Goal: Task Accomplishment & Management: Manage account settings

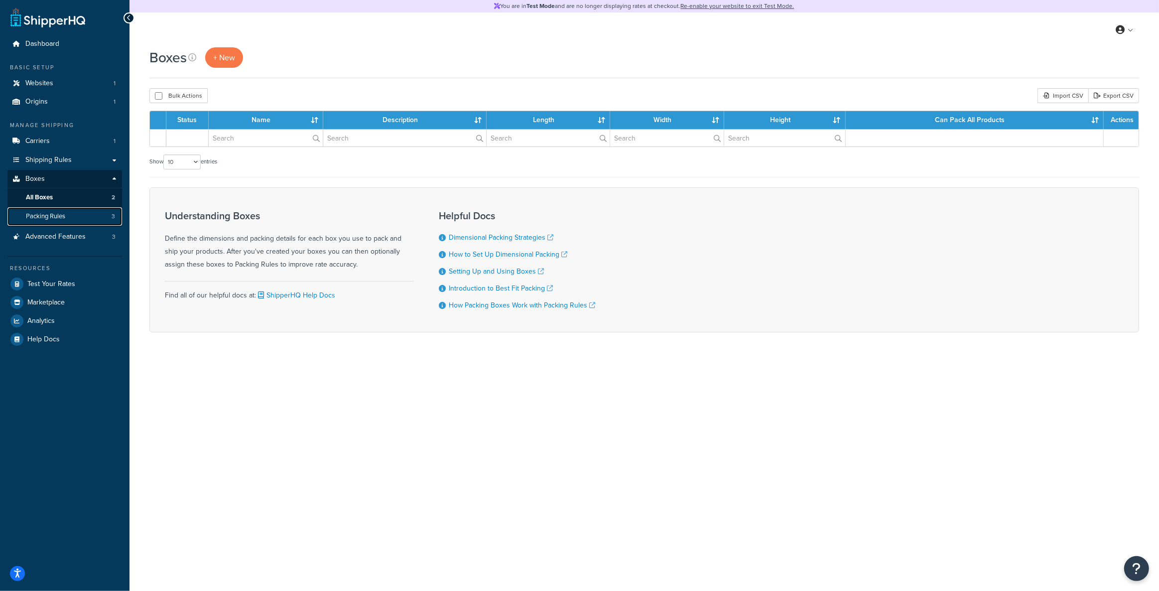
click at [52, 219] on span "Packing Rules" at bounding box center [45, 216] width 39 height 8
click at [60, 194] on link "All Boxes 2" at bounding box center [64, 197] width 115 height 18
click at [72, 219] on link "Packing Rules 3" at bounding box center [64, 216] width 115 height 18
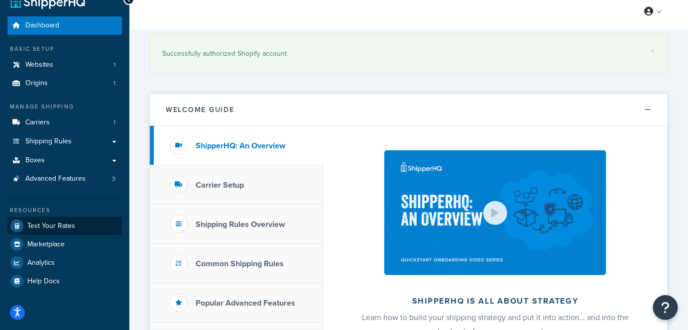
scroll to position [90, 0]
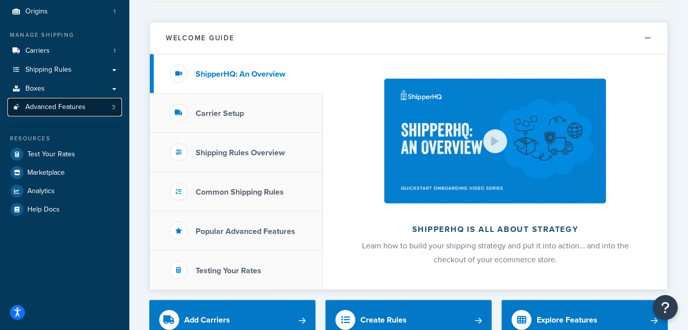
click at [74, 100] on link "Advanced Features 3" at bounding box center [64, 107] width 115 height 18
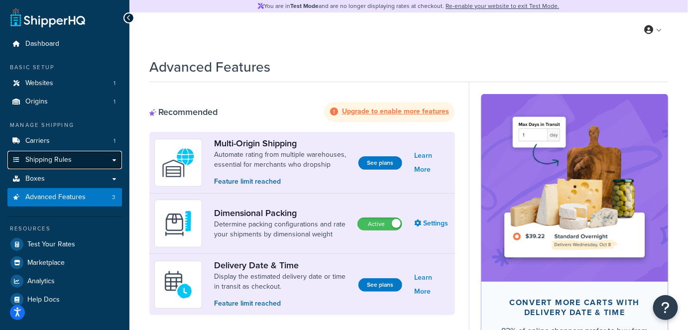
click at [87, 159] on link "Shipping Rules" at bounding box center [64, 160] width 115 height 18
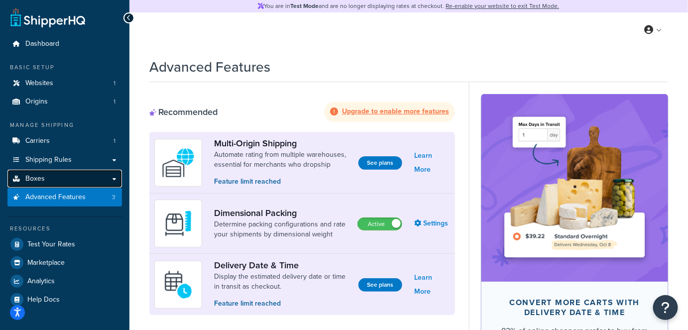
click at [78, 179] on link "Boxes" at bounding box center [64, 179] width 115 height 18
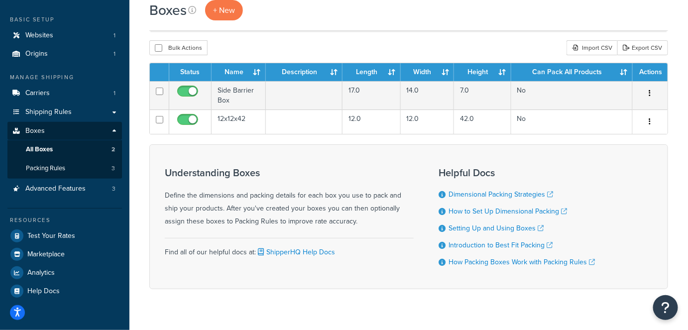
scroll to position [20, 0]
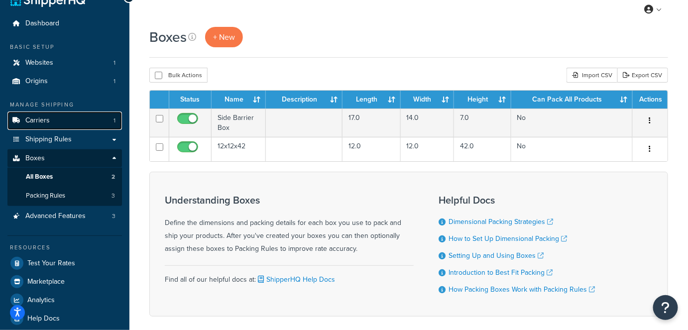
click at [83, 125] on link "Carriers 1" at bounding box center [64, 121] width 115 height 18
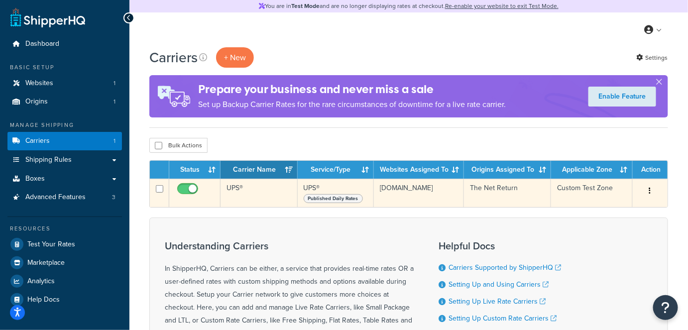
click at [649, 188] on button "button" at bounding box center [651, 191] width 14 height 16
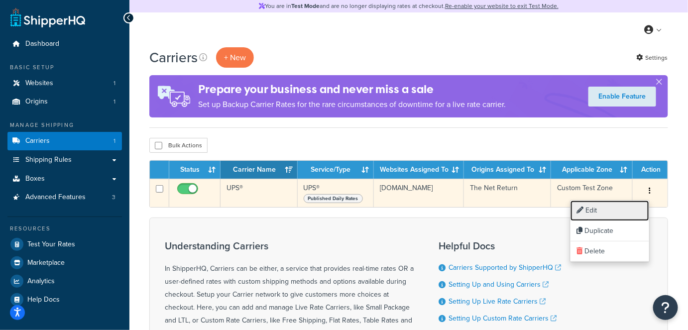
click at [607, 205] on link "Edit" at bounding box center [610, 211] width 79 height 20
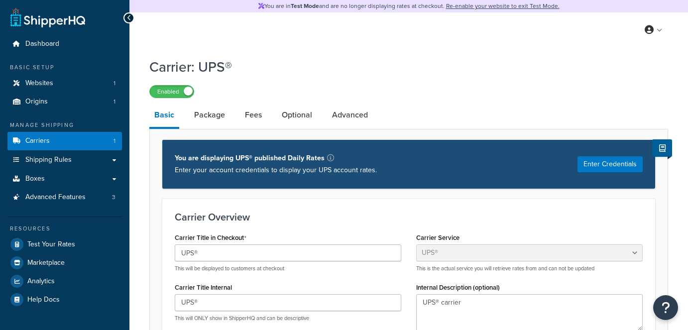
select select "ups"
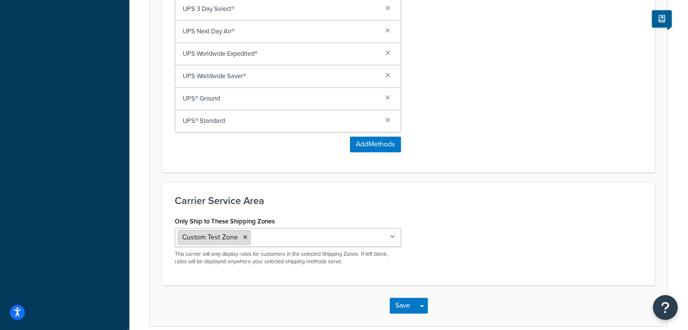
scroll to position [679, 0]
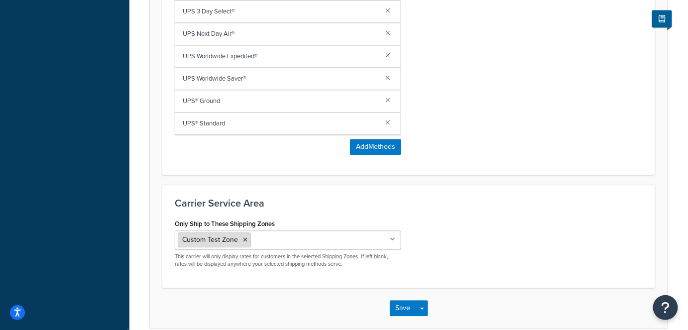
click at [215, 236] on span "Custom Test Zone" at bounding box center [210, 240] width 56 height 10
click at [232, 237] on span "Custom Test Zone" at bounding box center [210, 240] width 56 height 10
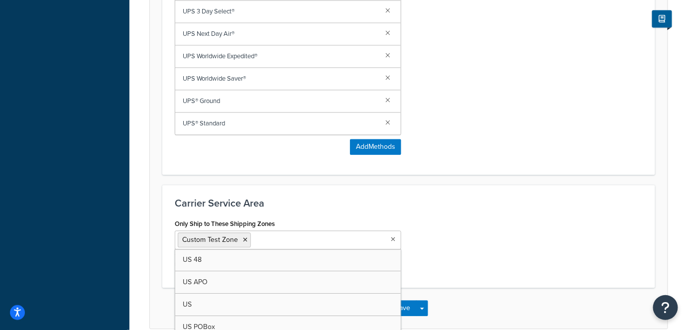
click at [396, 239] on ul "Custom Test Zone" at bounding box center [288, 240] width 227 height 19
click at [395, 239] on icon at bounding box center [393, 240] width 4 height 6
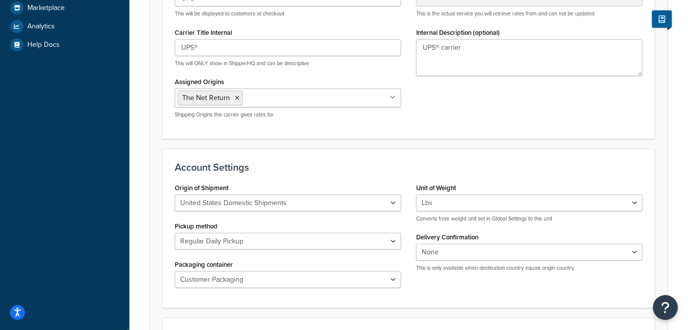
scroll to position [0, 0]
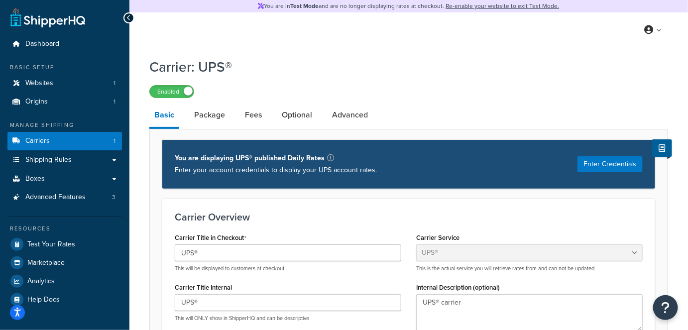
click at [238, 117] on li "Package" at bounding box center [214, 115] width 51 height 24
click at [213, 125] on link "Package" at bounding box center [209, 115] width 41 height 24
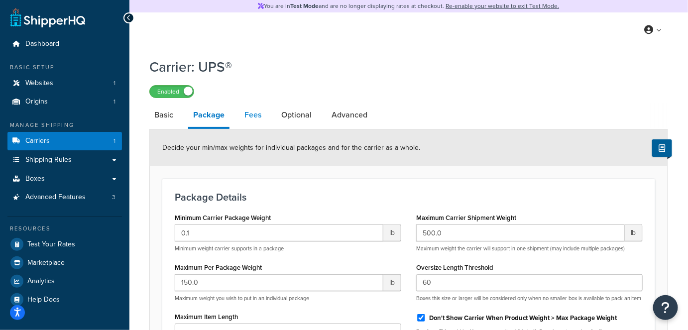
click at [250, 115] on link "Fees" at bounding box center [253, 115] width 27 height 24
select select "AFTER"
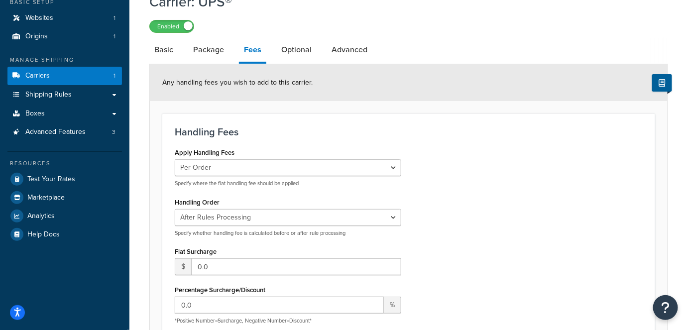
scroll to position [45, 0]
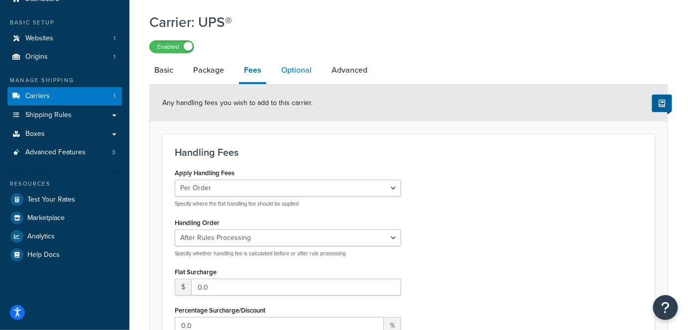
click at [310, 74] on link "Optional" at bounding box center [296, 70] width 40 height 24
select select "business"
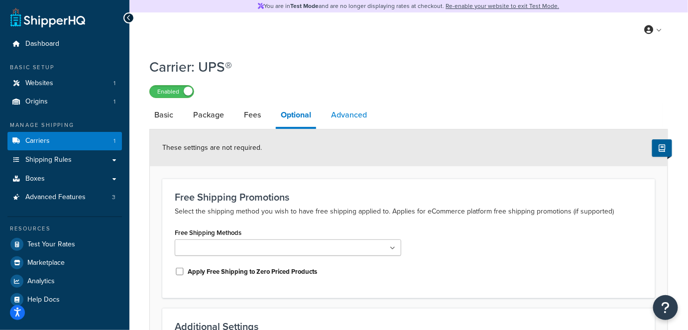
click at [353, 111] on link "Advanced" at bounding box center [349, 115] width 46 height 24
select select "false"
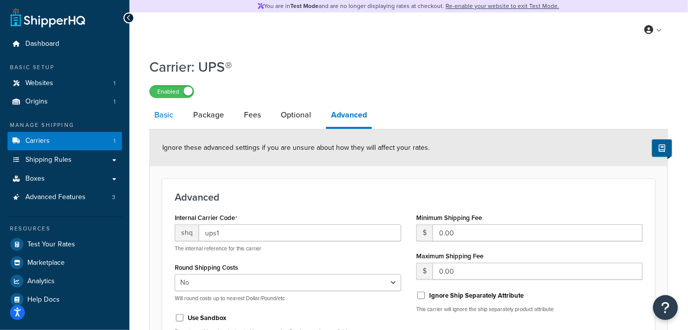
click at [173, 116] on link "Basic" at bounding box center [163, 115] width 29 height 24
select select "ups"
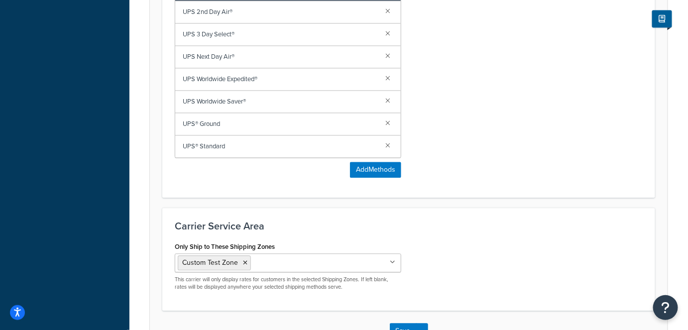
scroll to position [679, 0]
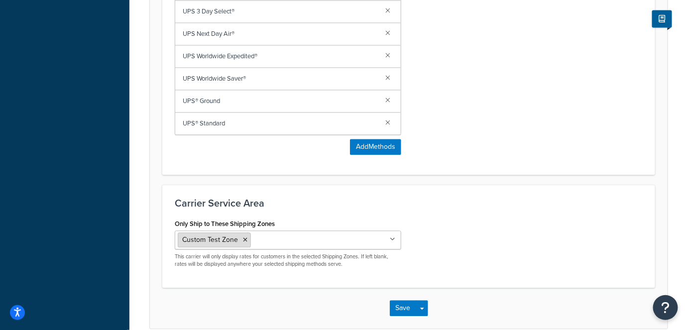
click at [244, 237] on icon at bounding box center [245, 240] width 4 height 6
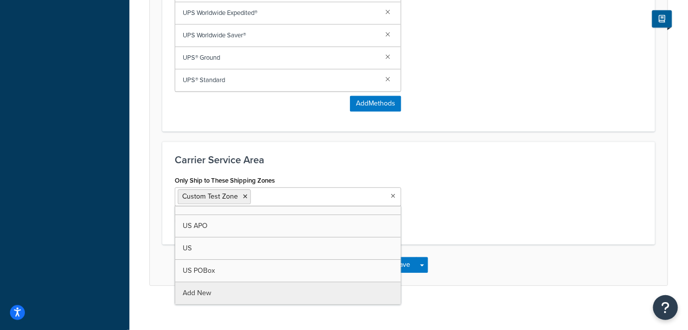
scroll to position [12, 0]
click at [520, 214] on div "Only Ship to These Shipping Zones Custom Test Zone US 48 US APO US US POBox Add…" at bounding box center [408, 202] width 483 height 59
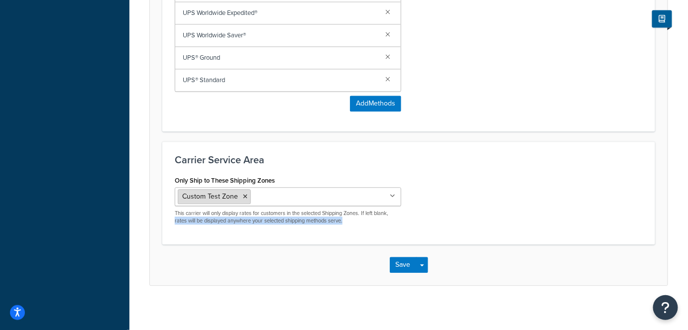
click at [211, 198] on span "Custom Test Zone" at bounding box center [210, 196] width 56 height 10
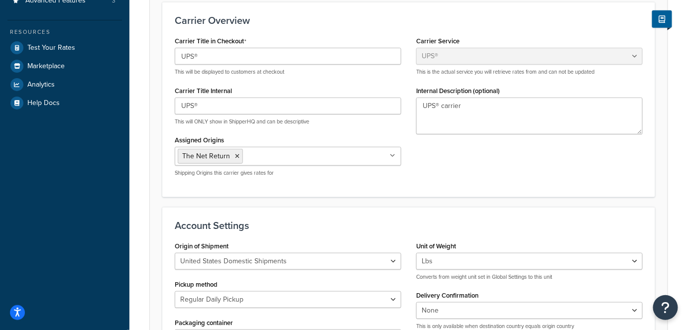
scroll to position [88, 0]
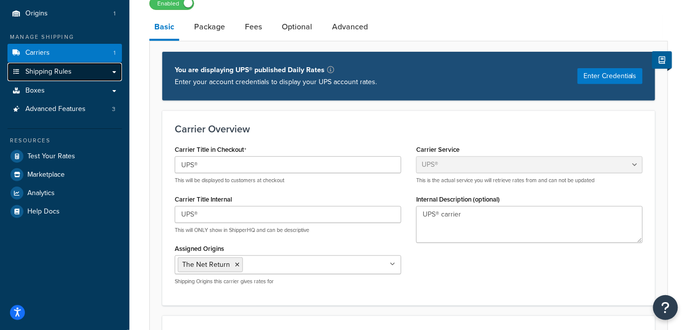
click at [59, 74] on span "Shipping Rules" at bounding box center [48, 72] width 46 height 8
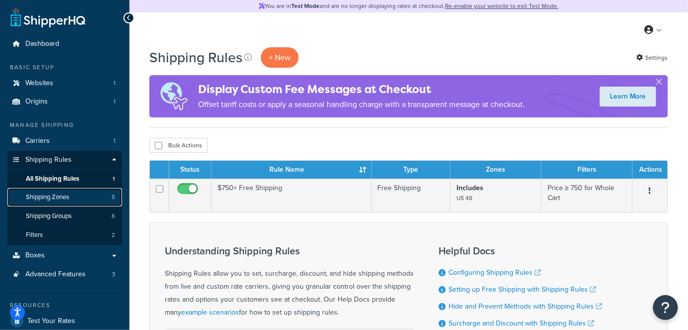
click at [77, 197] on link "Shipping Zones 5" at bounding box center [64, 197] width 115 height 18
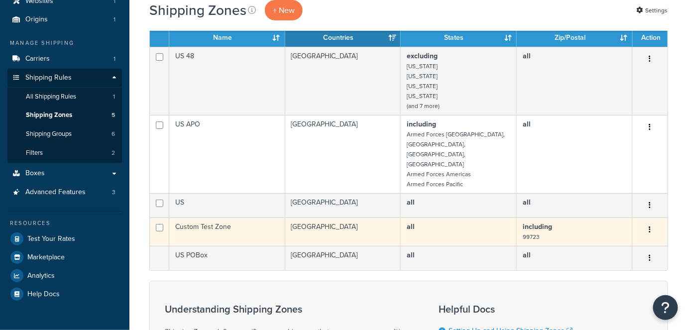
scroll to position [90, 0]
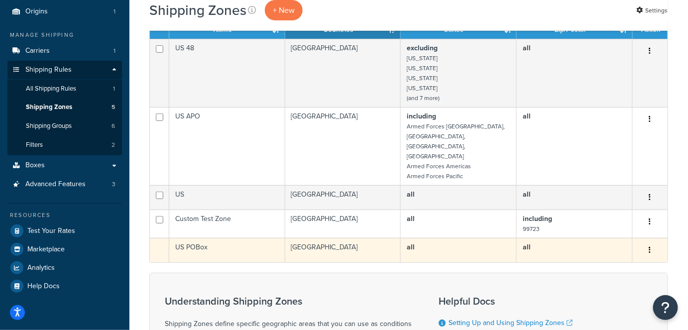
click at [204, 238] on td "US POBox" at bounding box center [227, 250] width 116 height 24
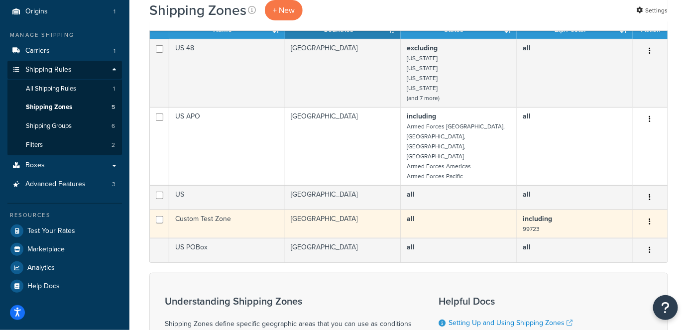
click at [211, 210] on td "Custom Test Zone" at bounding box center [227, 224] width 116 height 28
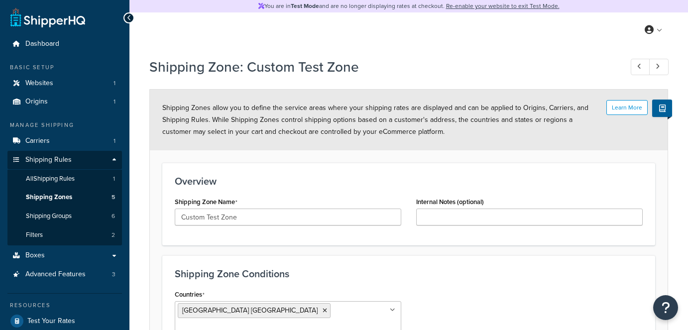
select select "including"
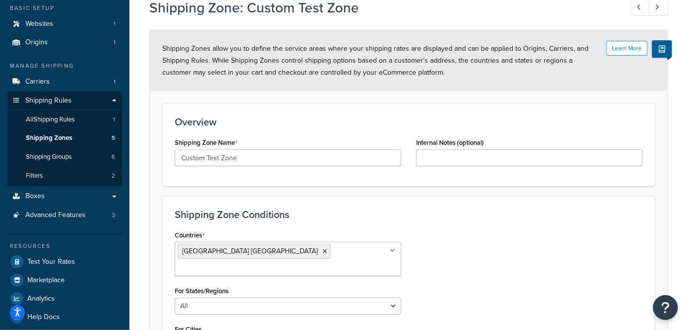
scroll to position [181, 0]
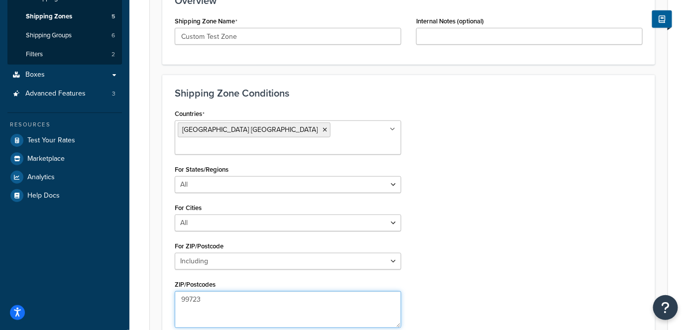
click at [230, 291] on textarea "99723" at bounding box center [288, 309] width 227 height 37
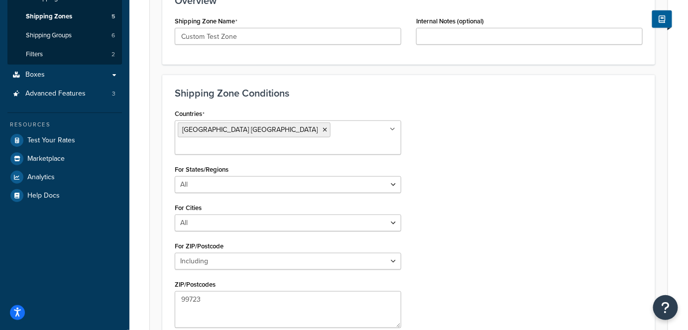
click at [158, 240] on form "Learn More Shipping Zones allow you to define the service areas where your ship…" at bounding box center [409, 154] width 518 height 491
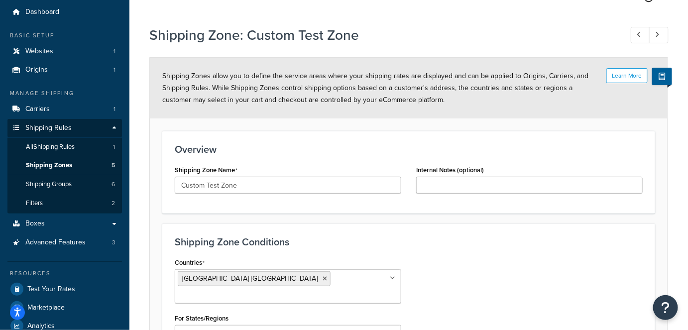
scroll to position [0, 0]
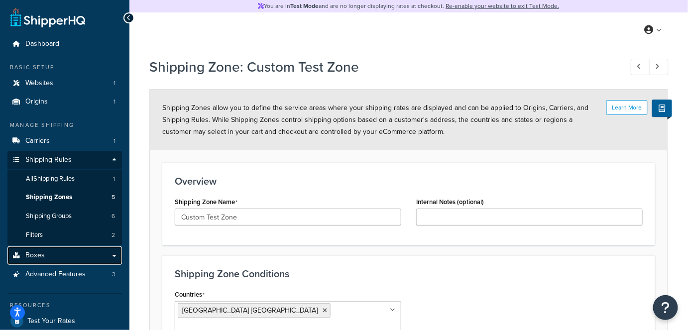
click at [59, 255] on link "Boxes" at bounding box center [64, 256] width 115 height 18
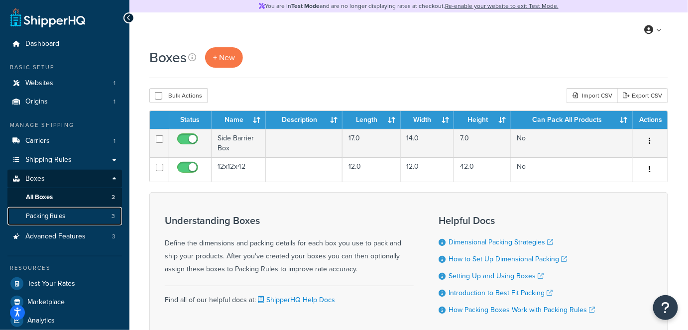
click at [65, 220] on span "Packing Rules" at bounding box center [45, 216] width 39 height 8
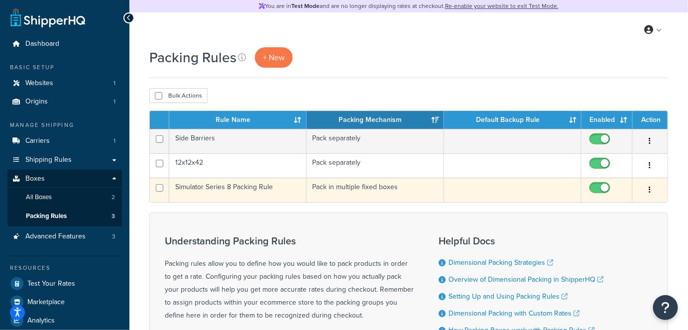
click at [242, 195] on td "Simulator Series 8 Packing Rule" at bounding box center [237, 190] width 137 height 24
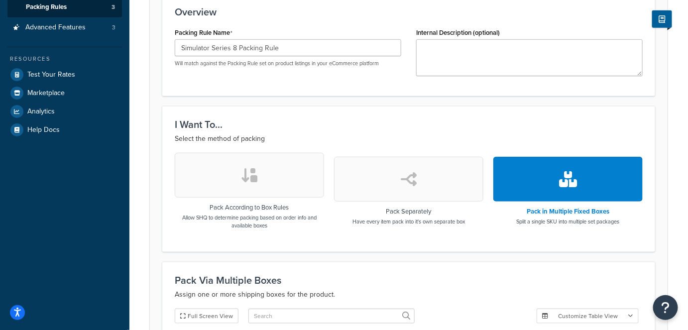
scroll to position [45, 0]
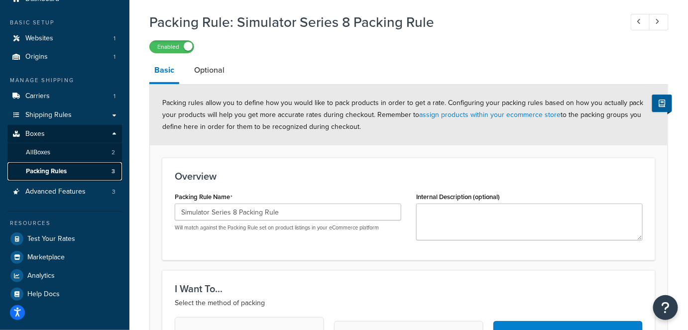
click at [64, 163] on link "Packing Rules 3" at bounding box center [64, 171] width 115 height 18
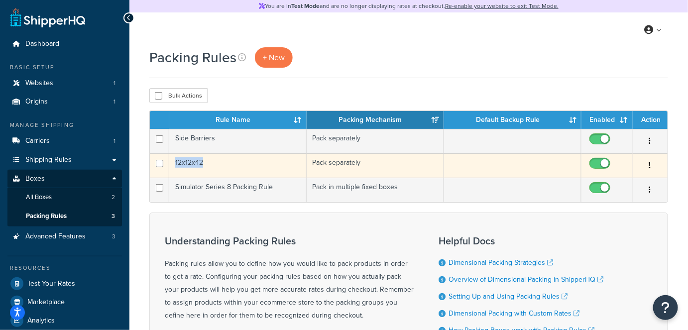
drag, startPoint x: 218, startPoint y: 160, endPoint x: 168, endPoint y: 163, distance: 49.4
click at [168, 163] on tr "12x12x42 Pack separately Edit Duplicate Delete" at bounding box center [409, 165] width 518 height 24
copy tr "12x12x42"
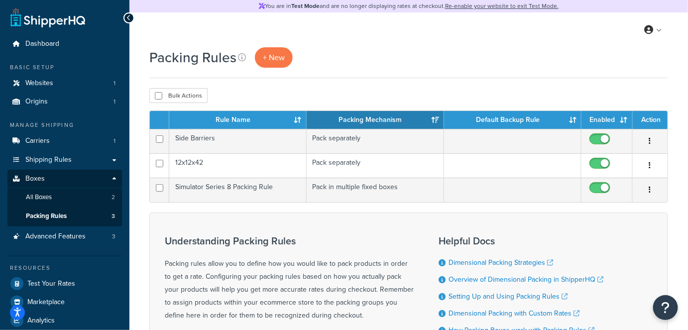
click at [452, 51] on div "Packing Rules + New" at bounding box center [408, 57] width 519 height 20
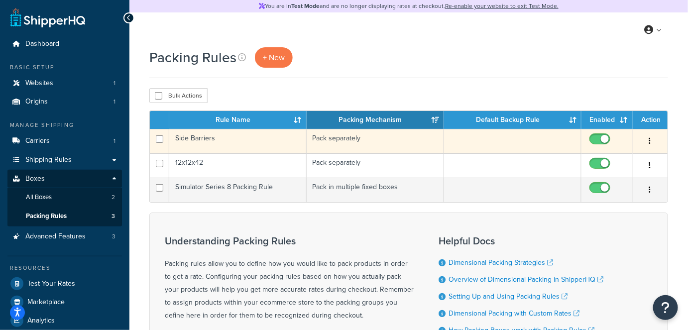
click at [193, 152] on td "Side Barriers" at bounding box center [237, 141] width 137 height 24
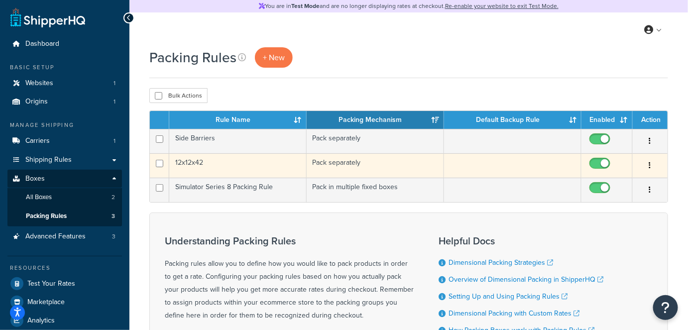
click at [191, 157] on td "12x12x42" at bounding box center [237, 165] width 137 height 24
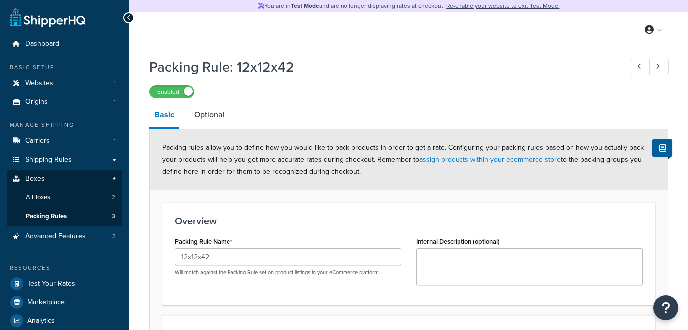
select select "743539"
click at [249, 71] on h1 "Packing Rule: 12x12x42" at bounding box center [380, 66] width 463 height 19
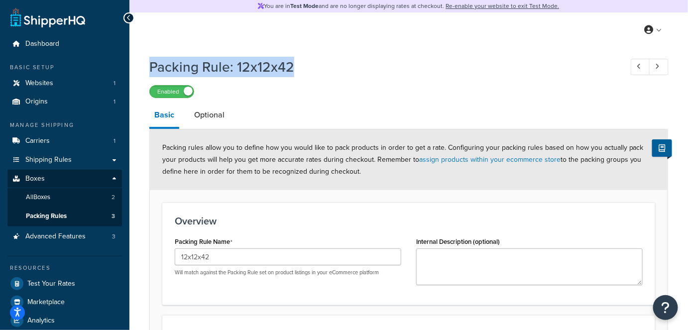
click at [249, 71] on h1 "Packing Rule: 12x12x42" at bounding box center [380, 66] width 463 height 19
click at [252, 70] on h1 "Packing Rule: 12x12x42" at bounding box center [380, 66] width 463 height 19
click at [255, 57] on h1 "Packing Rule: 12x12x42" at bounding box center [380, 66] width 463 height 19
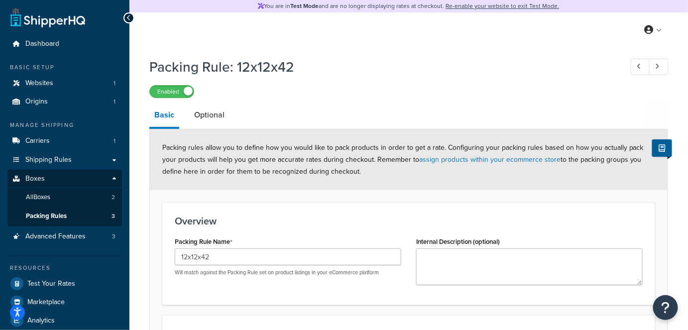
click at [253, 73] on h1 "Packing Rule: 12x12x42" at bounding box center [380, 66] width 463 height 19
copy h1 "12x12x42"
drag, startPoint x: 381, startPoint y: 123, endPoint x: 380, endPoint y: 133, distance: 10.5
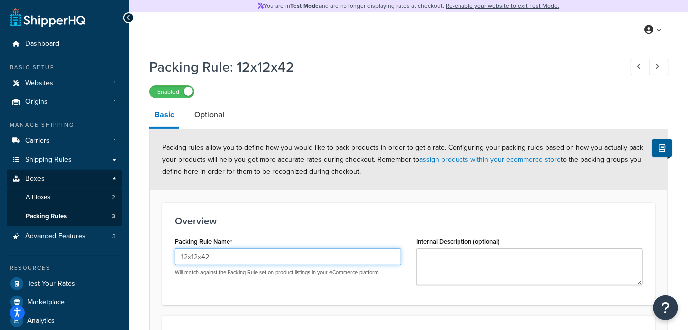
click at [254, 258] on input "12x12x42" at bounding box center [288, 257] width 227 height 17
type input "12x12x42"
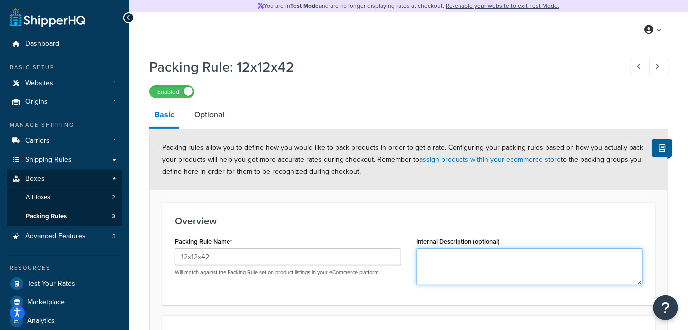
click at [522, 259] on textarea "Internal Description (optional)" at bounding box center [529, 267] width 227 height 37
type textarea "E"
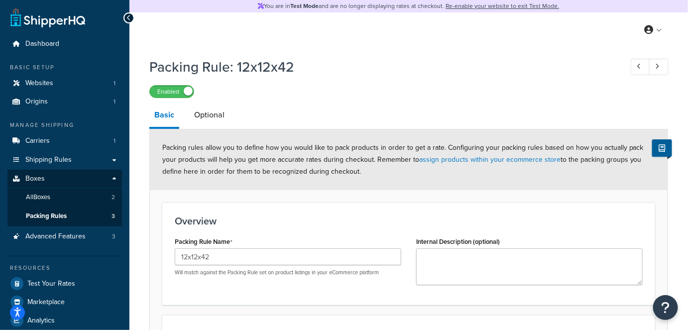
drag, startPoint x: 521, startPoint y: 205, endPoint x: 269, endPoint y: 197, distance: 252.7
click at [521, 205] on div "Overview Packing Rule Name 12x12x42 Will match against the Packing Rule set on …" at bounding box center [408, 254] width 493 height 103
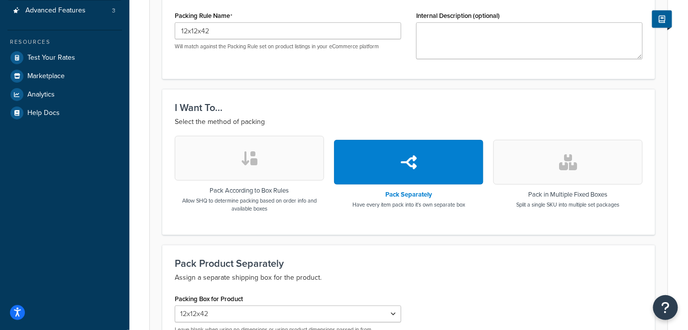
click at [351, 84] on form "Packing rules allow you to define how you would like to pack products in order …" at bounding box center [409, 152] width 518 height 499
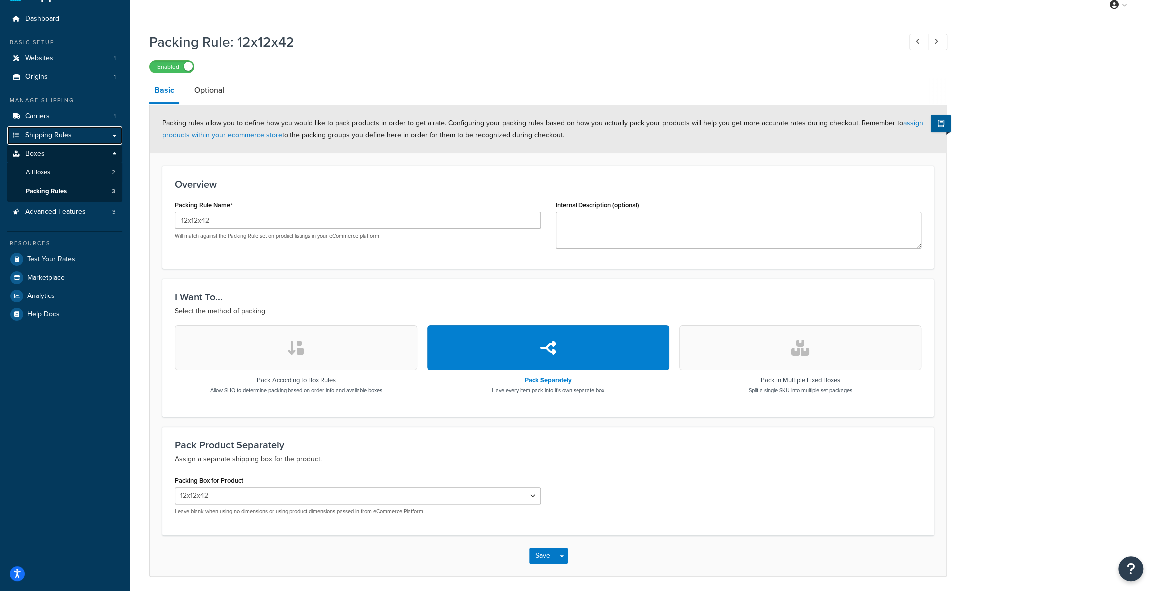
scroll to position [0, 0]
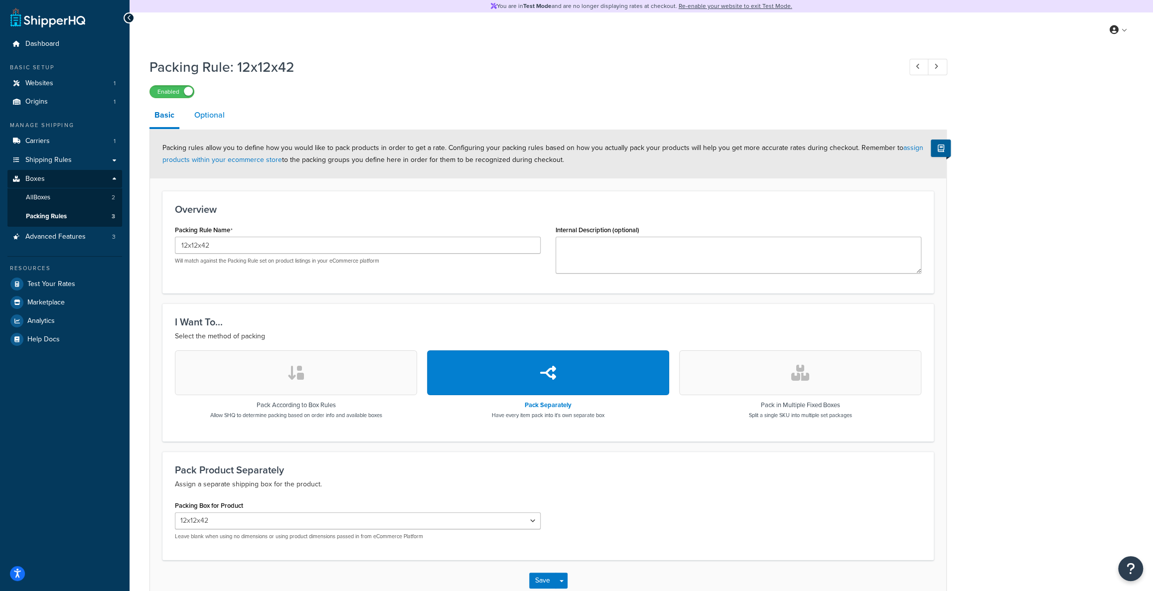
click at [190, 126] on link "Optional" at bounding box center [209, 115] width 40 height 24
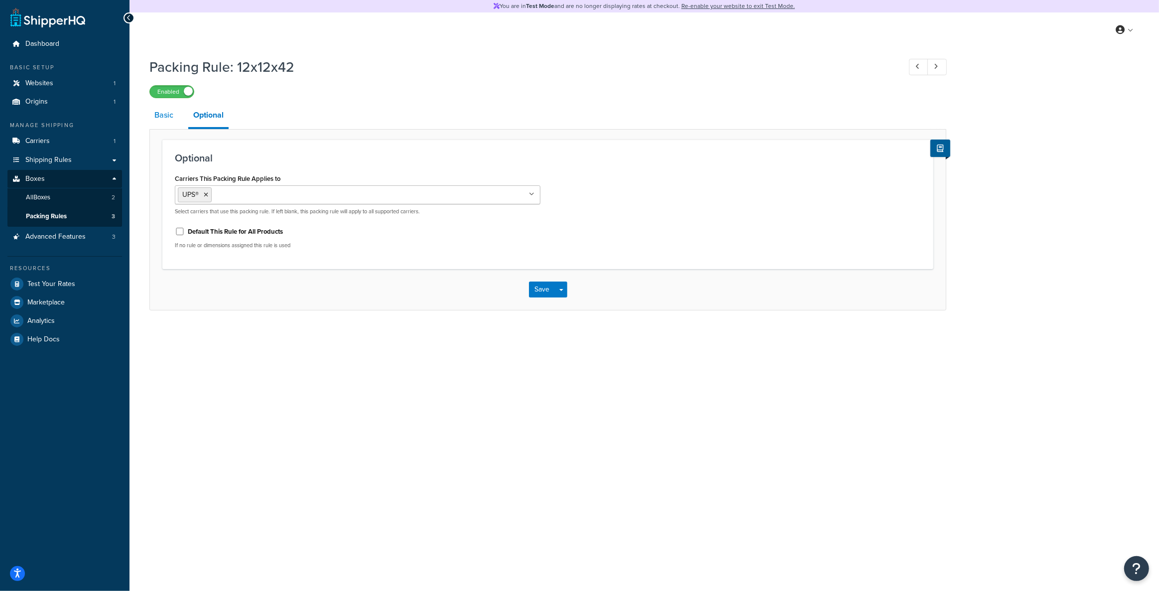
click at [159, 121] on link "Basic" at bounding box center [163, 115] width 29 height 24
select select "743539"
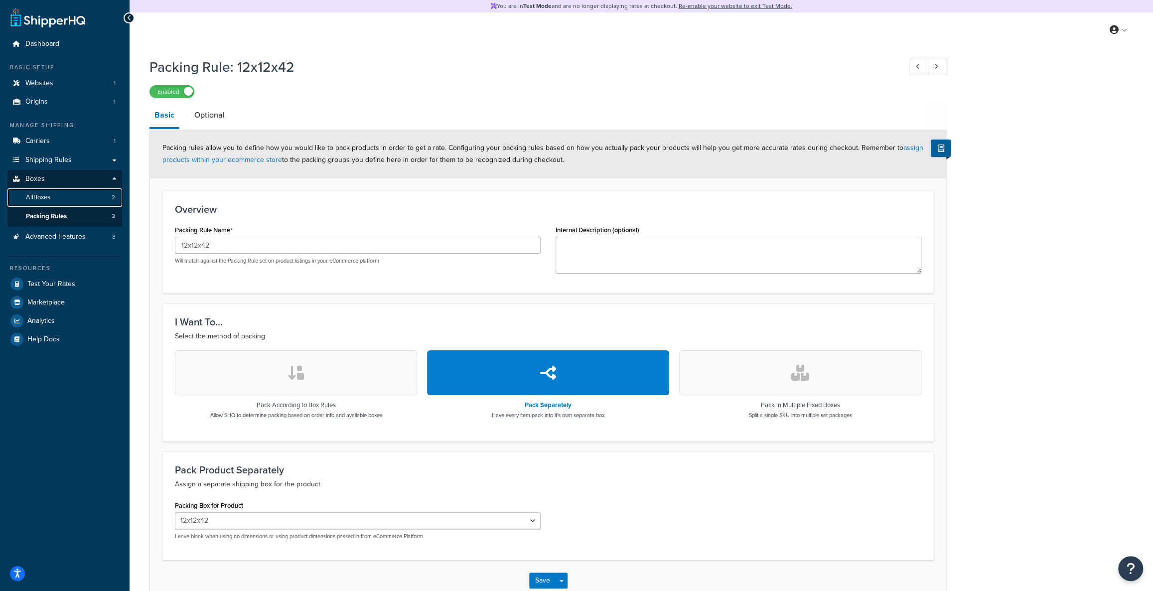
click at [60, 199] on link "All Boxes 2" at bounding box center [64, 197] width 115 height 18
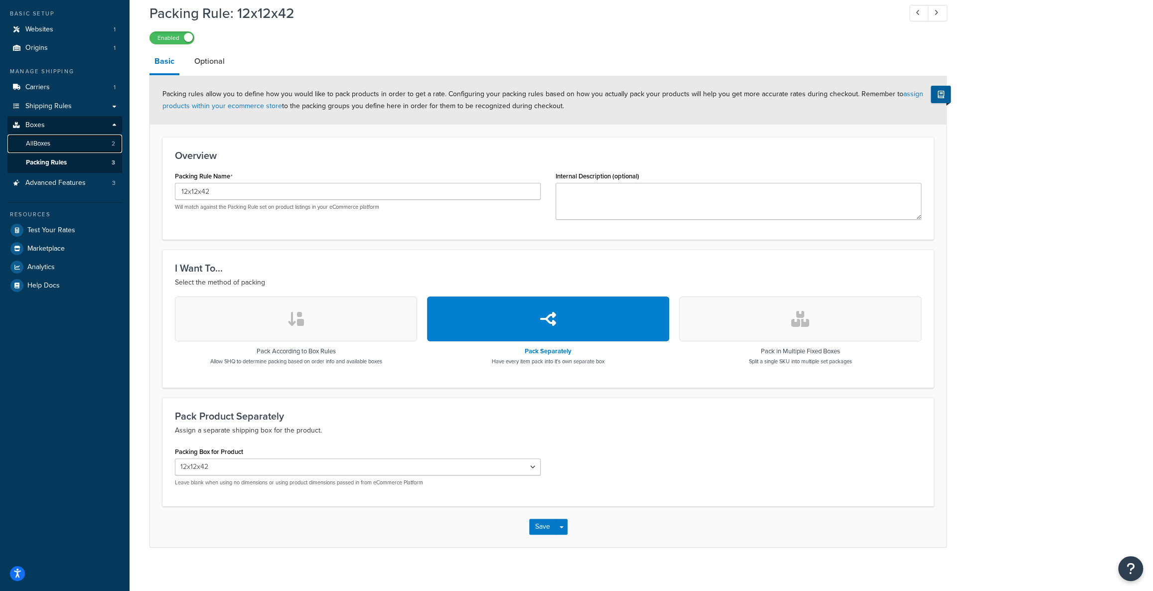
scroll to position [60, 0]
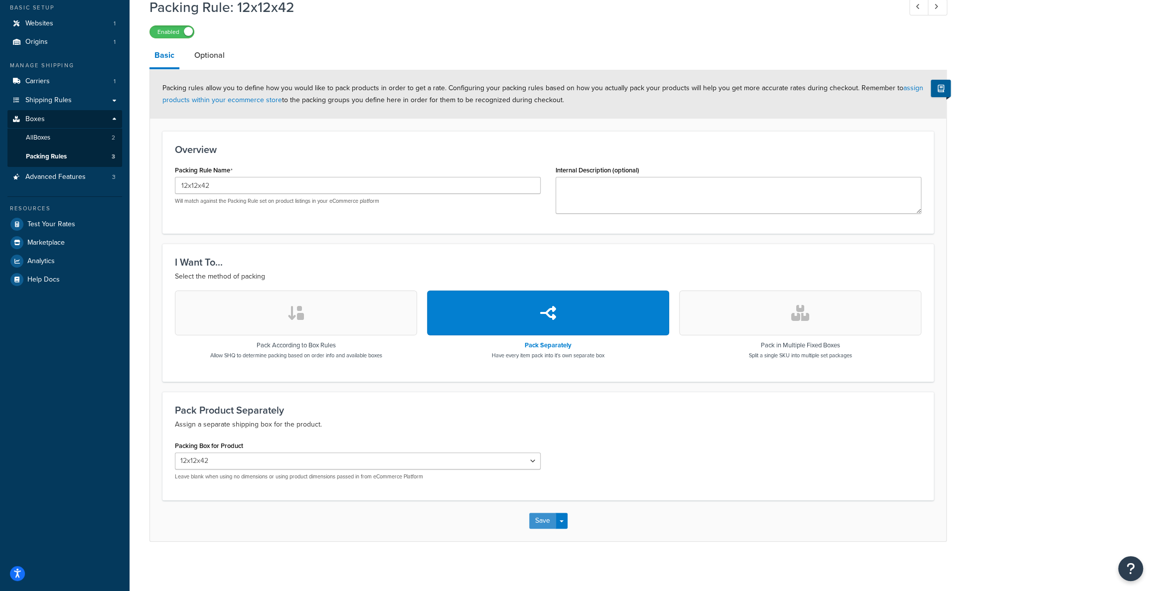
click at [539, 330] on button "Save" at bounding box center [542, 521] width 27 height 16
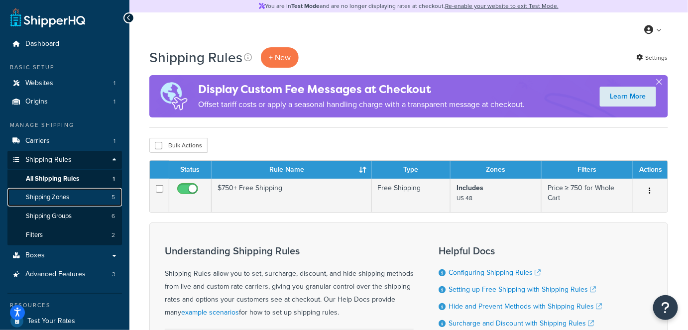
click at [64, 198] on span "Shipping Zones" at bounding box center [47, 197] width 43 height 8
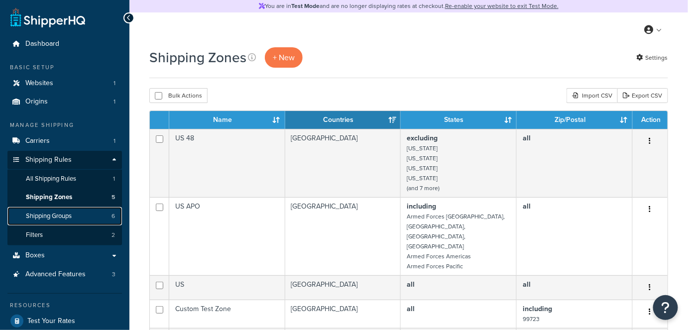
drag, startPoint x: 0, startPoint y: 0, endPoint x: 70, endPoint y: 219, distance: 230.2
click at [70, 219] on span "Shipping Groups" at bounding box center [49, 216] width 46 height 8
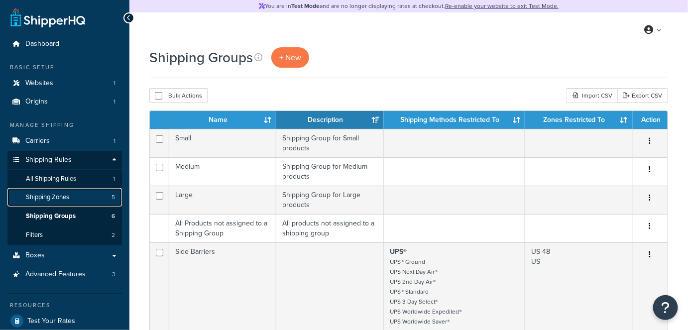
drag, startPoint x: 0, startPoint y: 0, endPoint x: 74, endPoint y: 198, distance: 211.7
click at [74, 198] on link "Shipping Zones 5" at bounding box center [64, 197] width 115 height 18
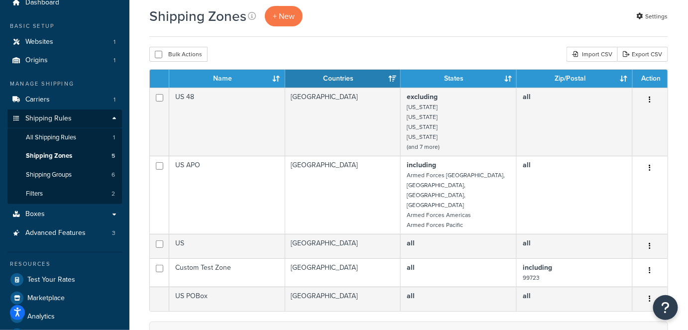
scroll to position [135, 0]
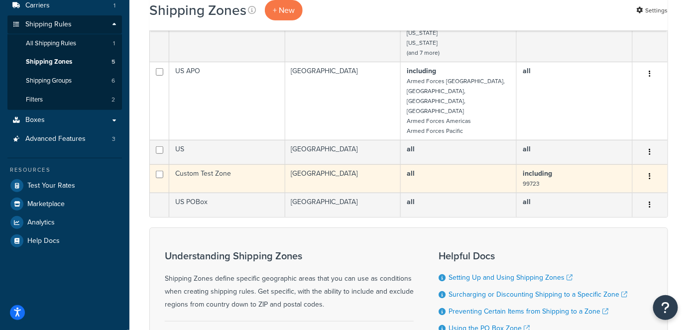
click at [535, 179] on small "99723" at bounding box center [531, 183] width 17 height 9
copy small "99723"
click at [657, 169] on button "button" at bounding box center [651, 177] width 14 height 16
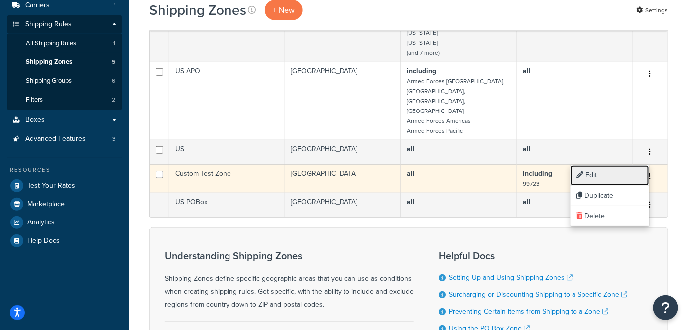
click at [618, 177] on link "Edit" at bounding box center [610, 175] width 79 height 20
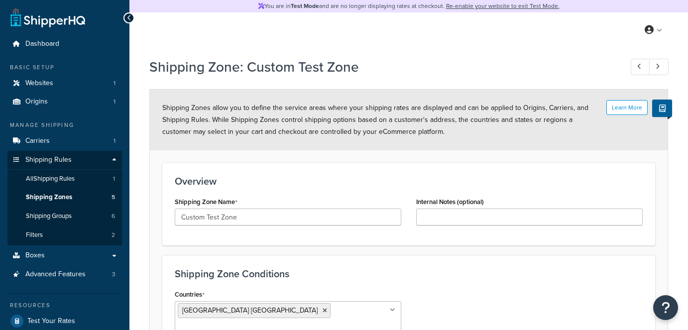
select select "including"
click at [282, 252] on form "Learn More Shipping Zones allow you to define the service areas where your ship…" at bounding box center [409, 335] width 518 height 491
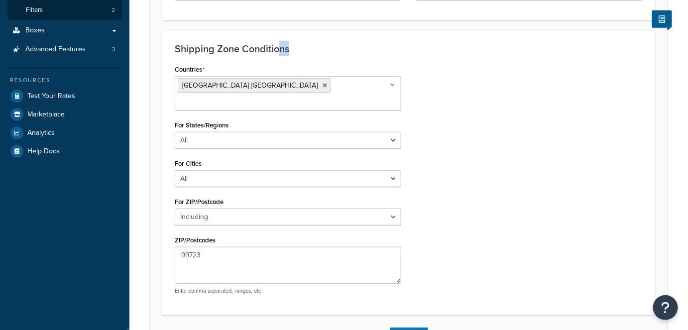
scroll to position [226, 0]
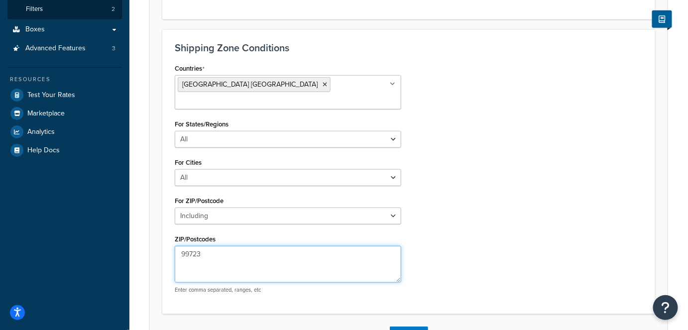
click at [176, 254] on textarea "99723" at bounding box center [288, 264] width 227 height 37
click at [199, 246] on textarea "99723" at bounding box center [288, 264] width 227 height 37
paste textarea "39762"
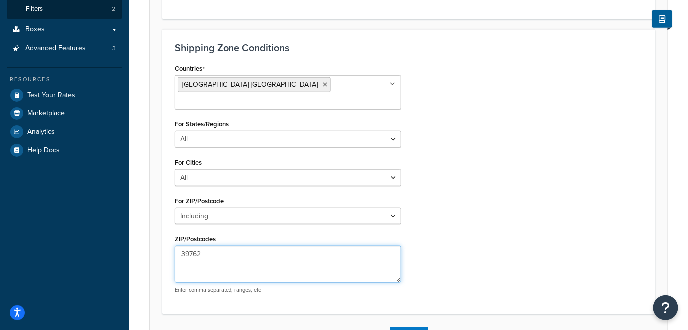
type textarea "39762"
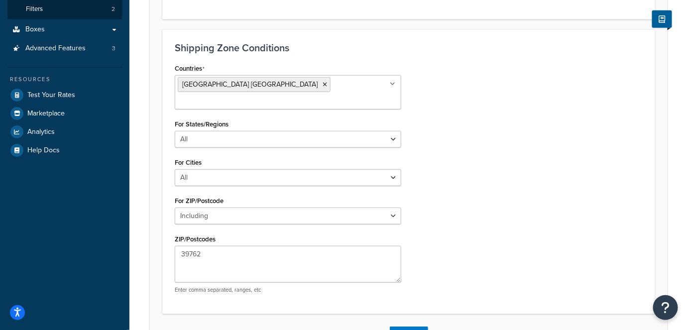
click at [465, 223] on div "Countries United States USA All Countries ALL Afghanistan AFG Albania ALB Alger…" at bounding box center [408, 181] width 483 height 240
click at [406, 327] on button "Save" at bounding box center [403, 335] width 27 height 16
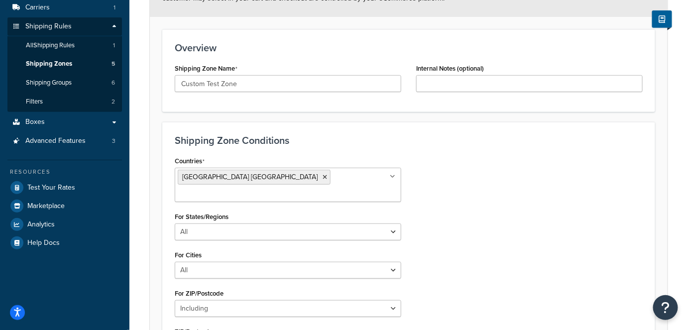
scroll to position [135, 0]
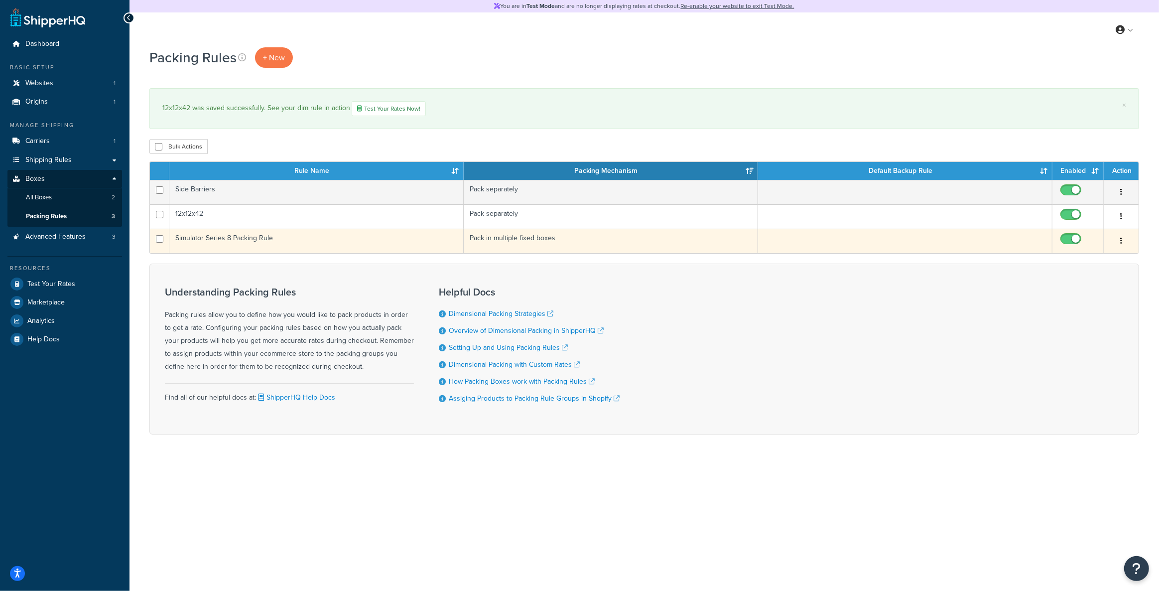
click at [187, 240] on td "Simulator Series 8 Packing Rule" at bounding box center [316, 241] width 294 height 24
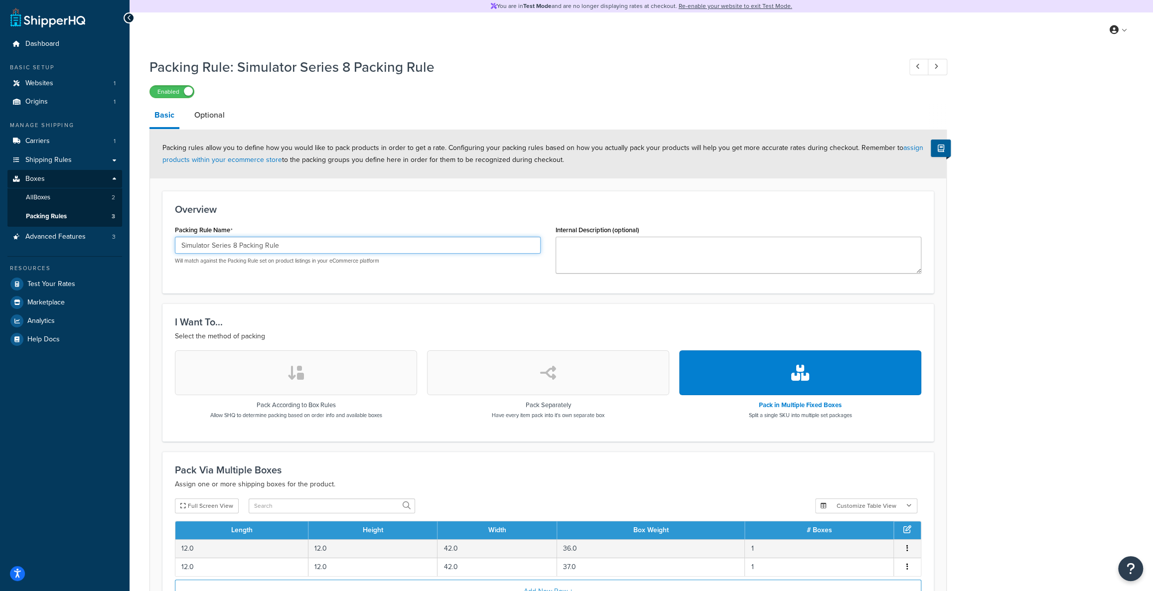
click at [246, 242] on input "Simulator Series 8 Packing Rule" at bounding box center [358, 245] width 366 height 17
drag, startPoint x: 986, startPoint y: 254, endPoint x: 917, endPoint y: 279, distance: 73.8
click at [985, 254] on div "Packing Rule: Simulator Series 8 Packing Rule Enabled Basic Optional Packing ru…" at bounding box center [641, 369] width 1023 height 634
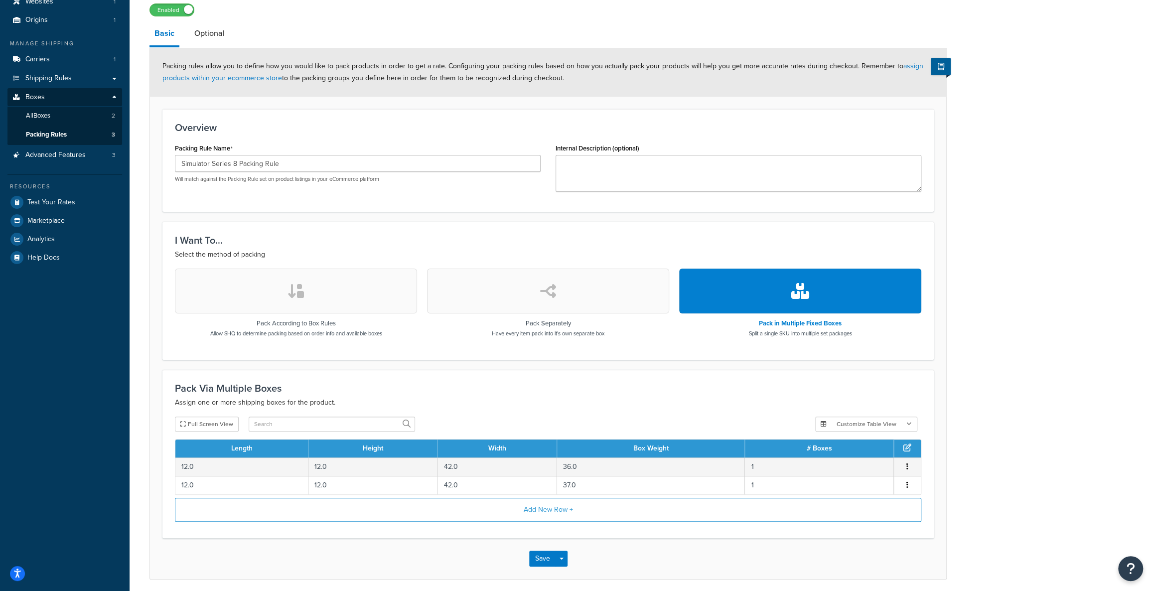
scroll to position [90, 0]
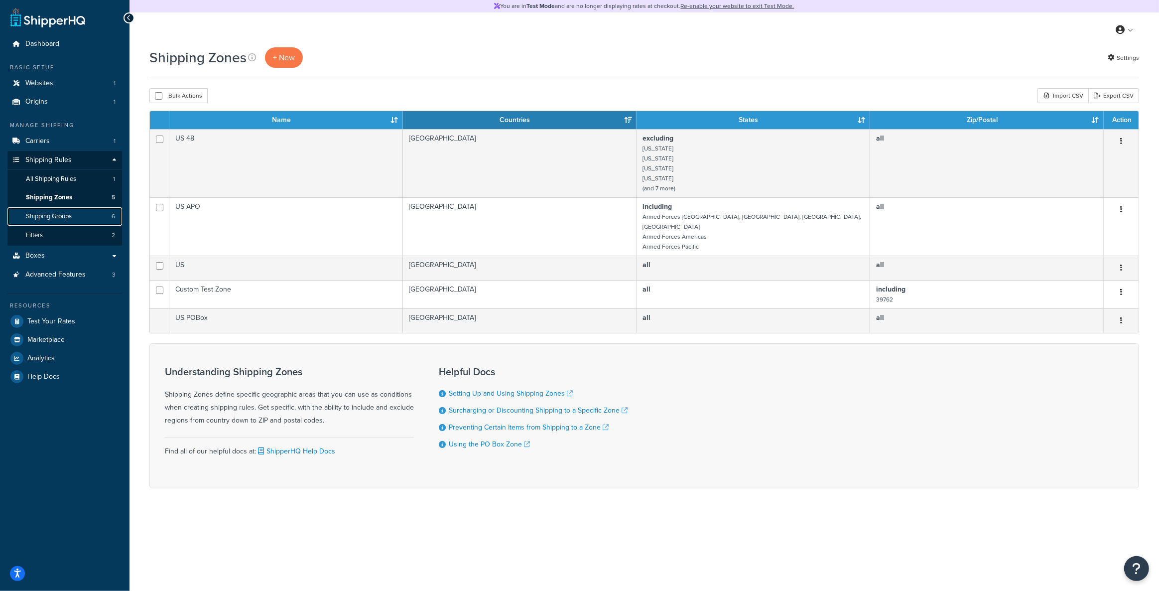
click at [56, 215] on span "Shipping Groups" at bounding box center [49, 216] width 46 height 8
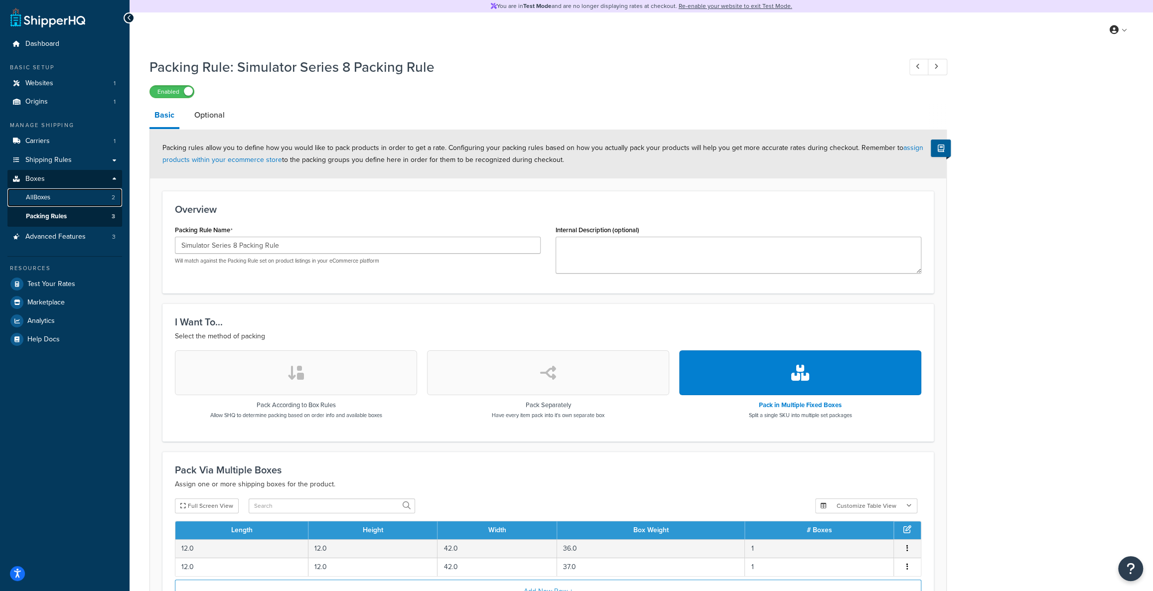
click at [68, 202] on link "All Boxes 2" at bounding box center [64, 197] width 115 height 18
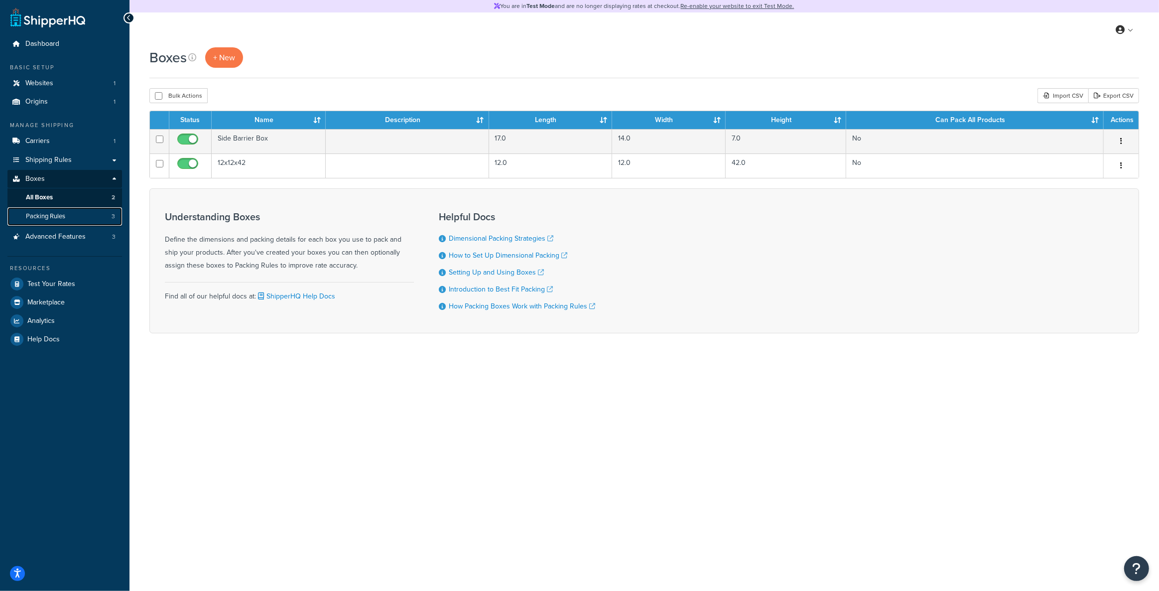
click at [65, 219] on span "Packing Rules" at bounding box center [45, 216] width 39 height 8
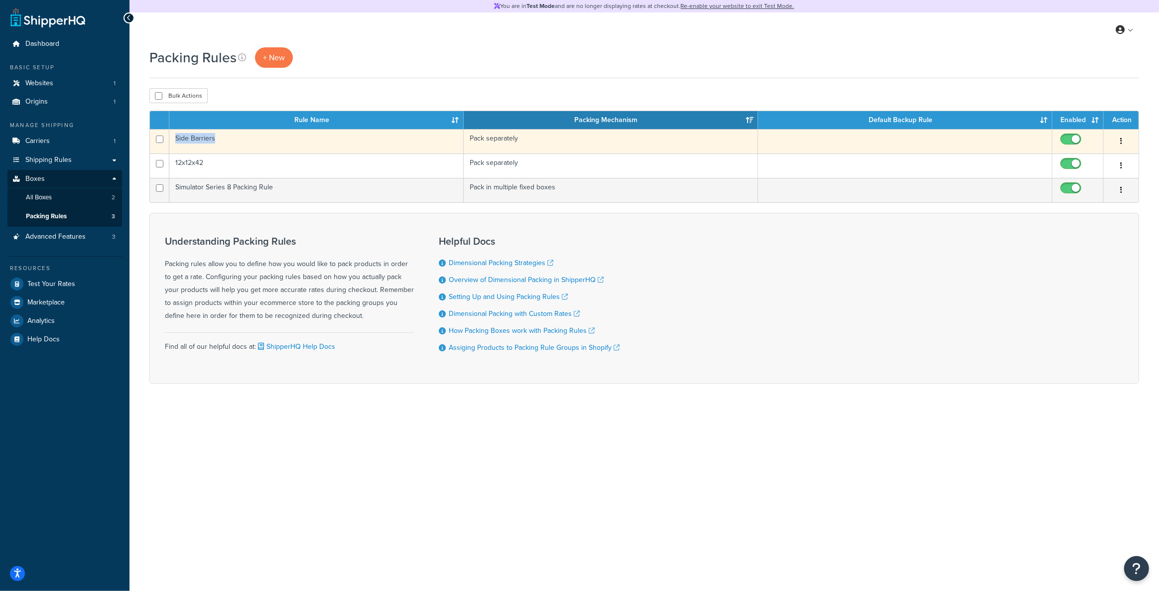
drag, startPoint x: 228, startPoint y: 140, endPoint x: 189, endPoint y: 135, distance: 39.8
click at [173, 135] on td "Side Barriers" at bounding box center [316, 141] width 294 height 24
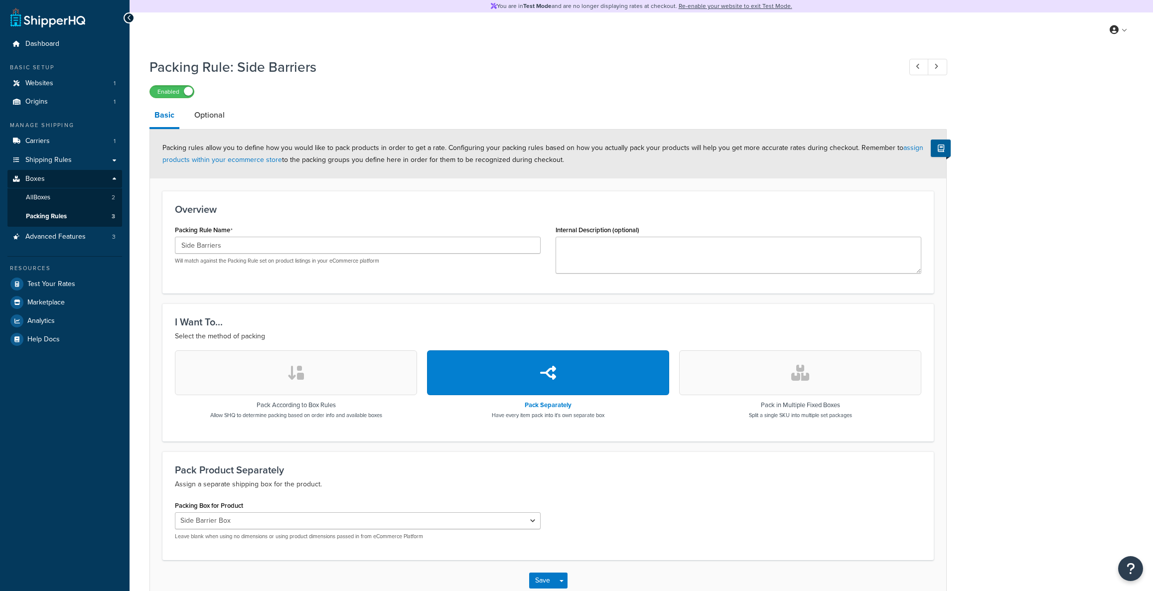
select select "743536"
click at [248, 70] on h1 "Packing Rule: Side Barriers" at bounding box center [519, 66] width 741 height 19
drag, startPoint x: 248, startPoint y: 70, endPoint x: 234, endPoint y: 59, distance: 18.1
click at [234, 56] on div "Packing Rule: Side Barriers Enabled" at bounding box center [547, 75] width 797 height 46
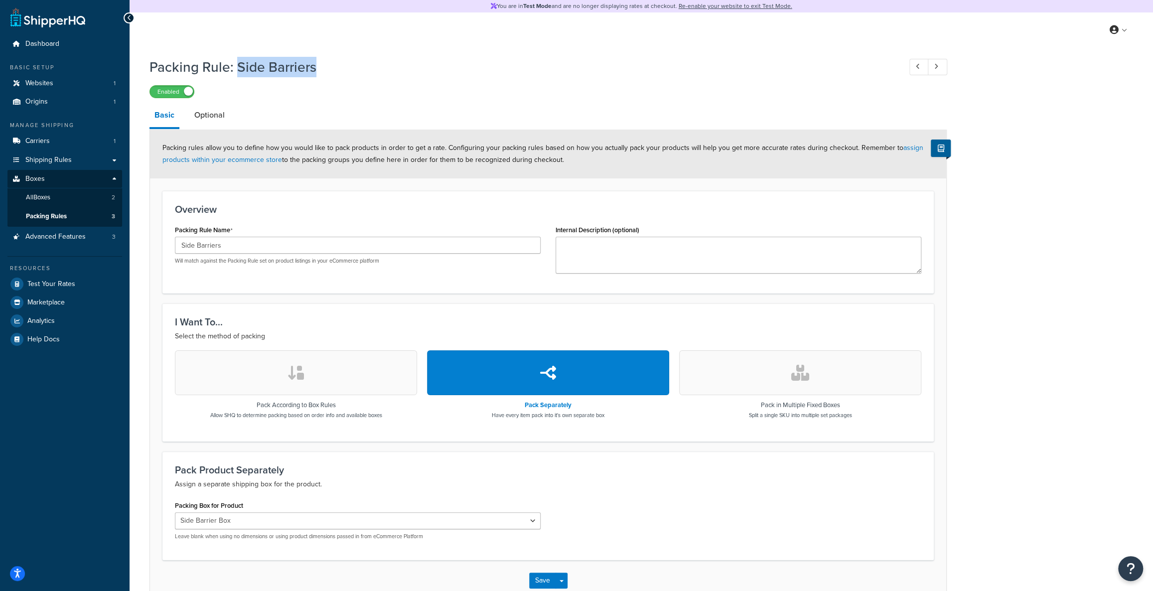
drag, startPoint x: 239, startPoint y: 65, endPoint x: 324, endPoint y: 71, distance: 85.4
click at [324, 71] on h1 "Packing Rule: Side Barriers" at bounding box center [519, 66] width 741 height 19
copy h1 "Side Barriers"
click at [535, 578] on button "Save" at bounding box center [542, 580] width 27 height 16
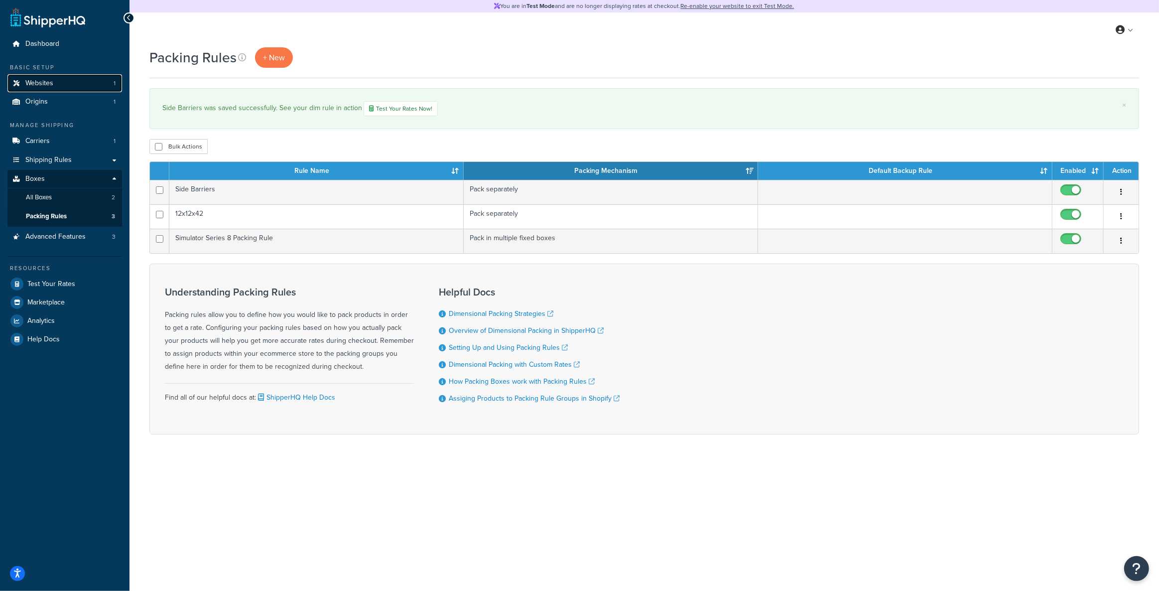
click at [68, 79] on link "Websites 1" at bounding box center [64, 83] width 115 height 18
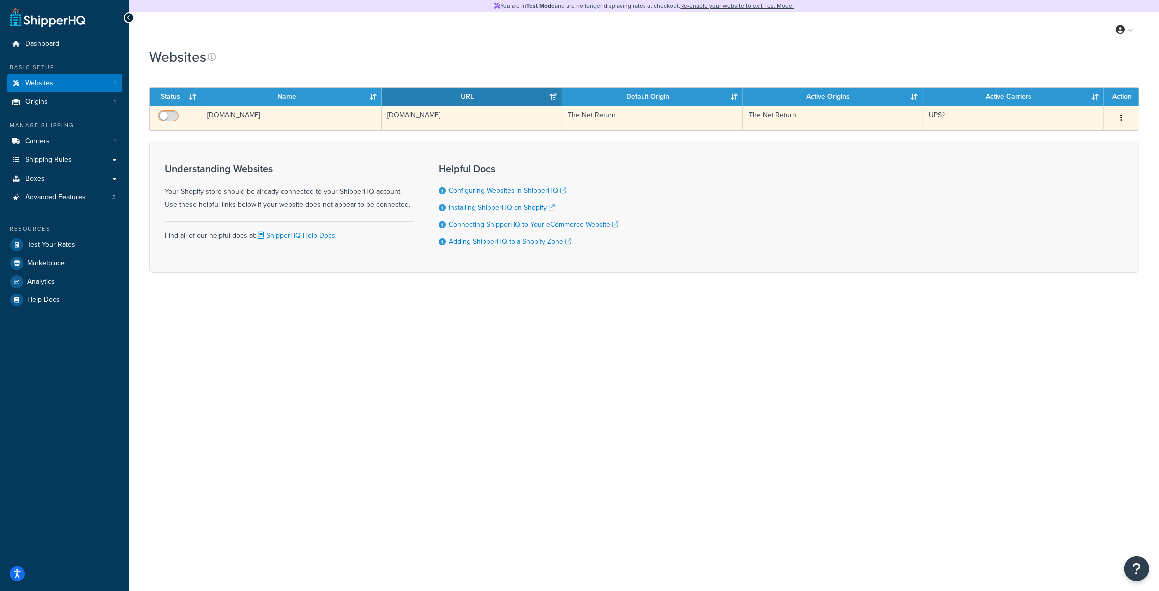
click at [179, 112] on input "checkbox" at bounding box center [169, 118] width 27 height 12
checkbox input "true"
click at [1127, 114] on button "button" at bounding box center [1121, 118] width 14 height 16
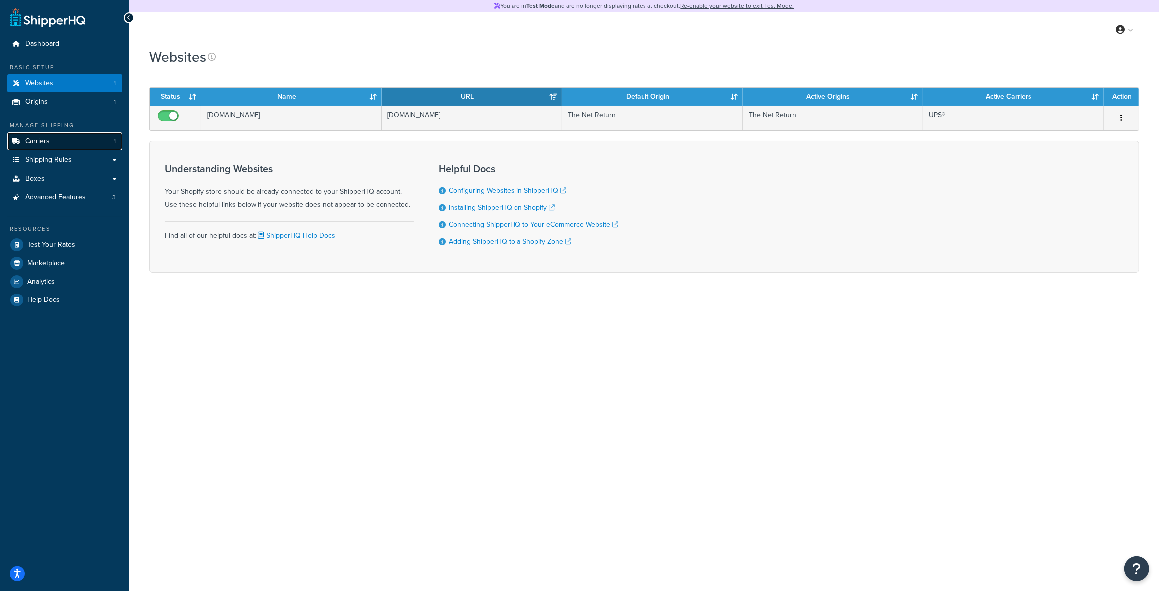
click at [86, 137] on link "Carriers 1" at bounding box center [64, 141] width 115 height 18
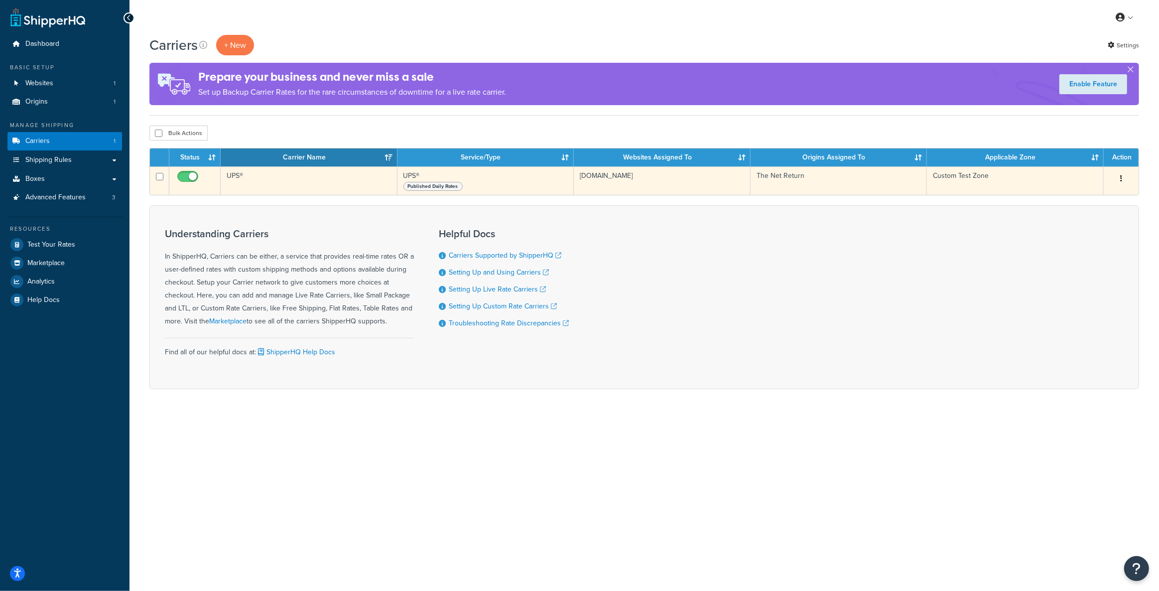
click at [323, 189] on td "UPS®" at bounding box center [309, 180] width 177 height 28
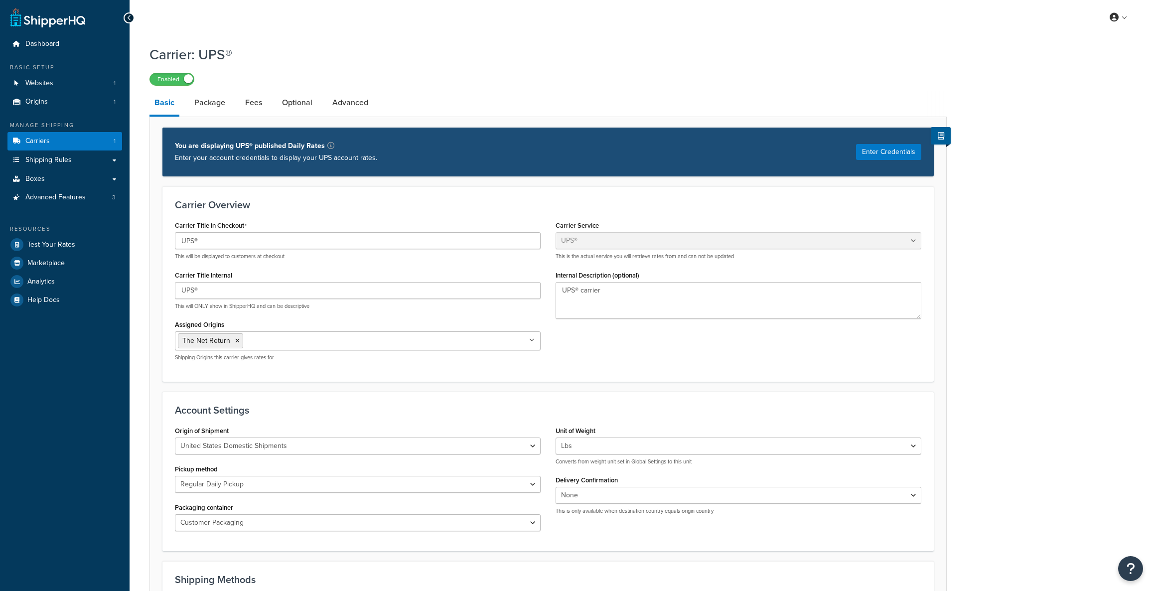
select select "ups"
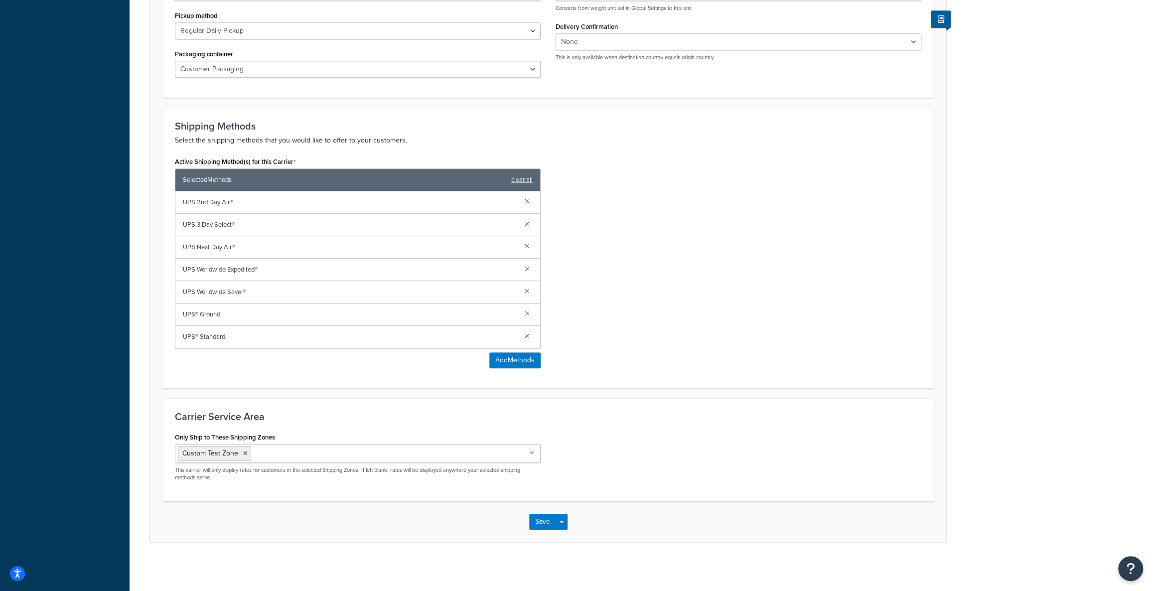
scroll to position [343, 0]
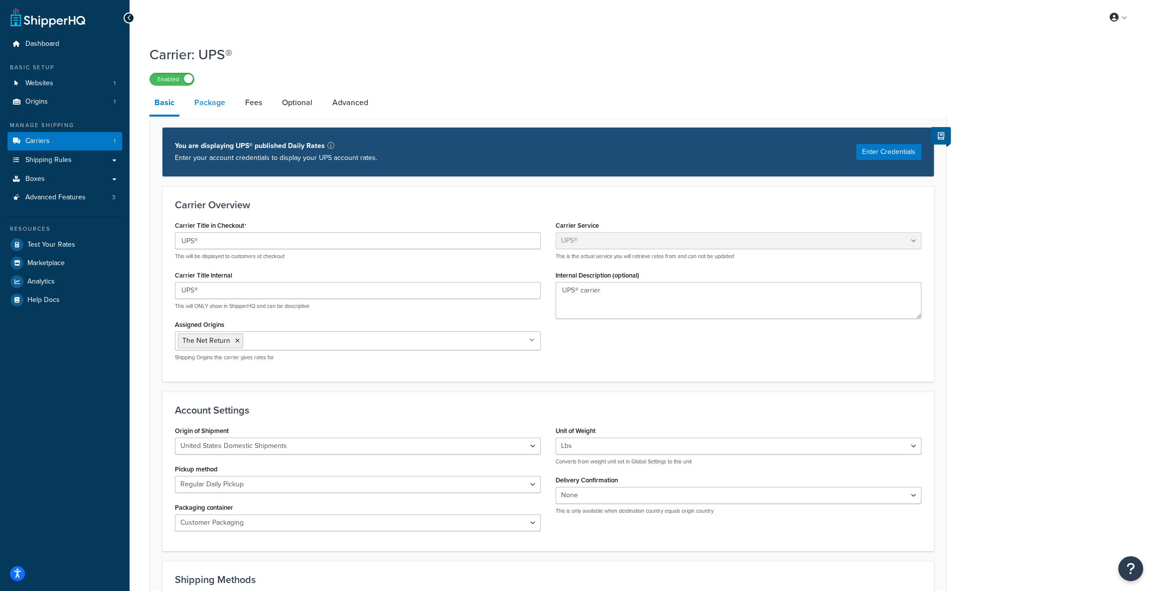
click at [222, 106] on link "Package" at bounding box center [209, 103] width 41 height 24
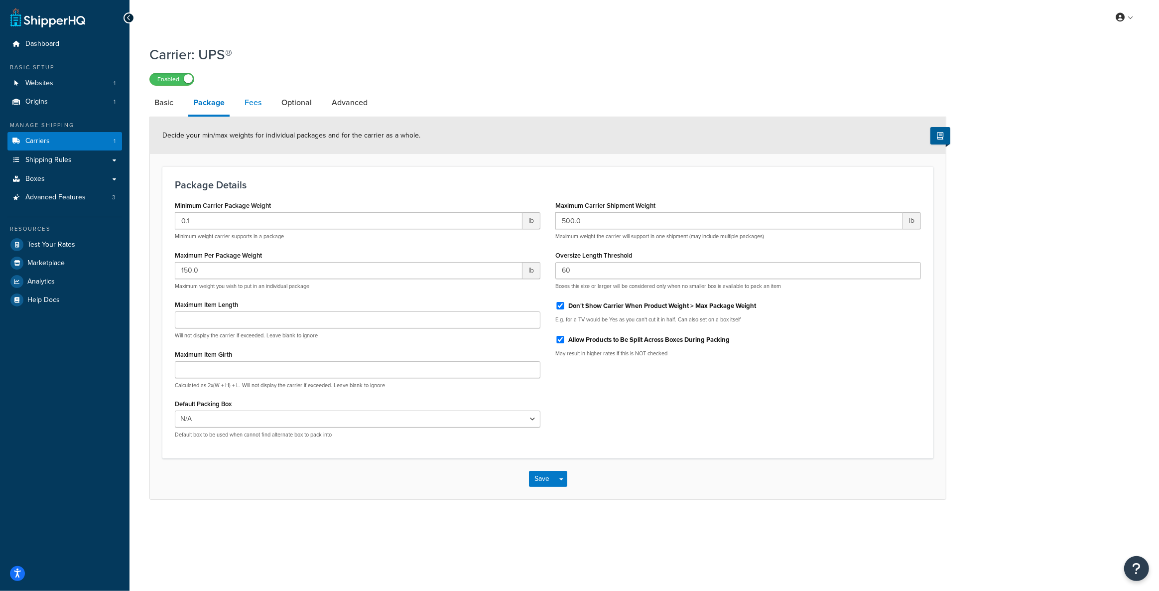
click at [249, 105] on link "Fees" at bounding box center [253, 103] width 27 height 24
select select "AFTER"
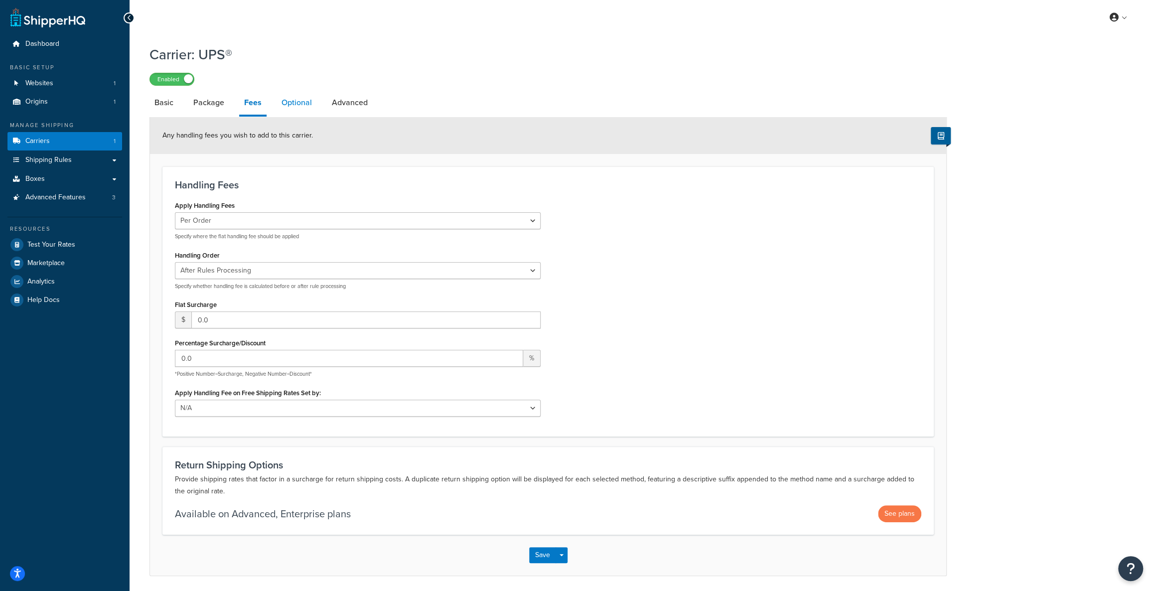
click at [289, 107] on link "Optional" at bounding box center [296, 103] width 40 height 24
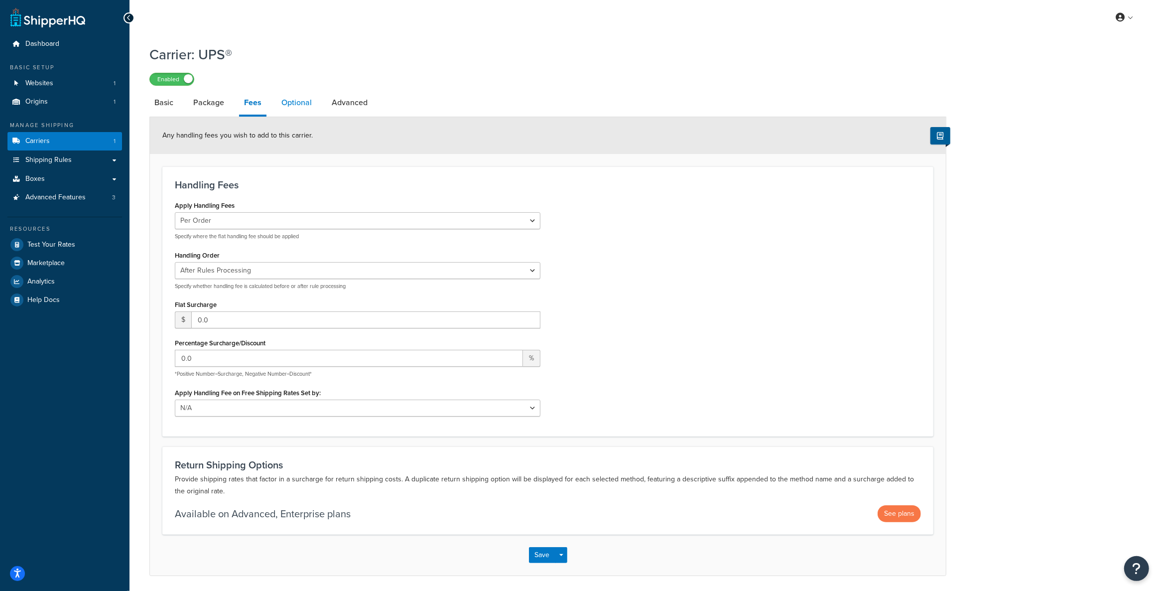
select select "business"
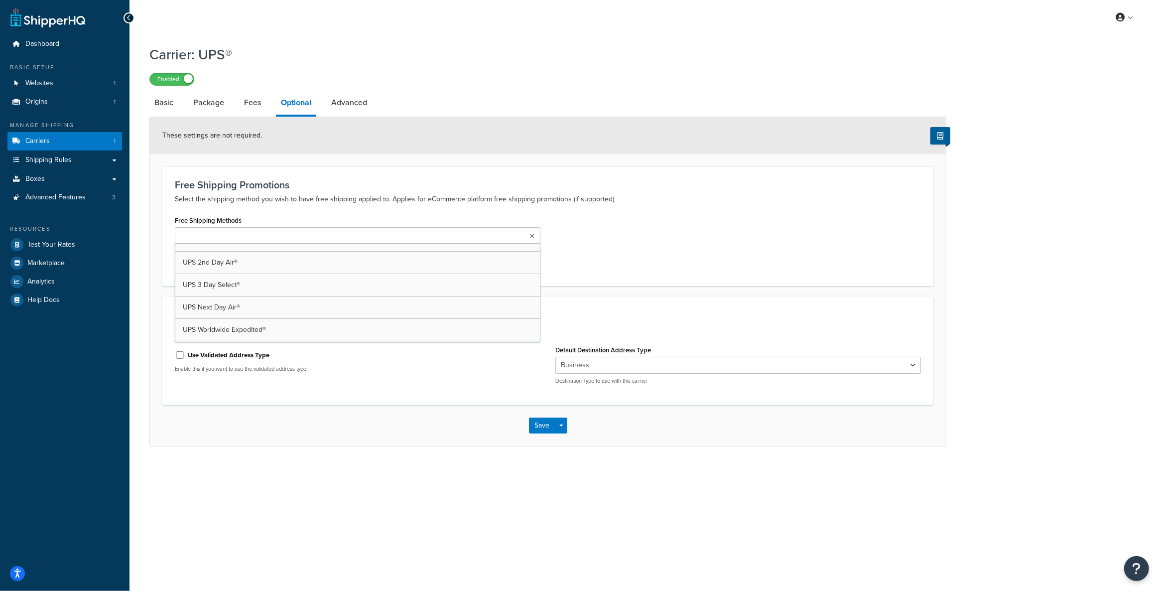
click at [290, 238] on ul at bounding box center [358, 235] width 366 height 16
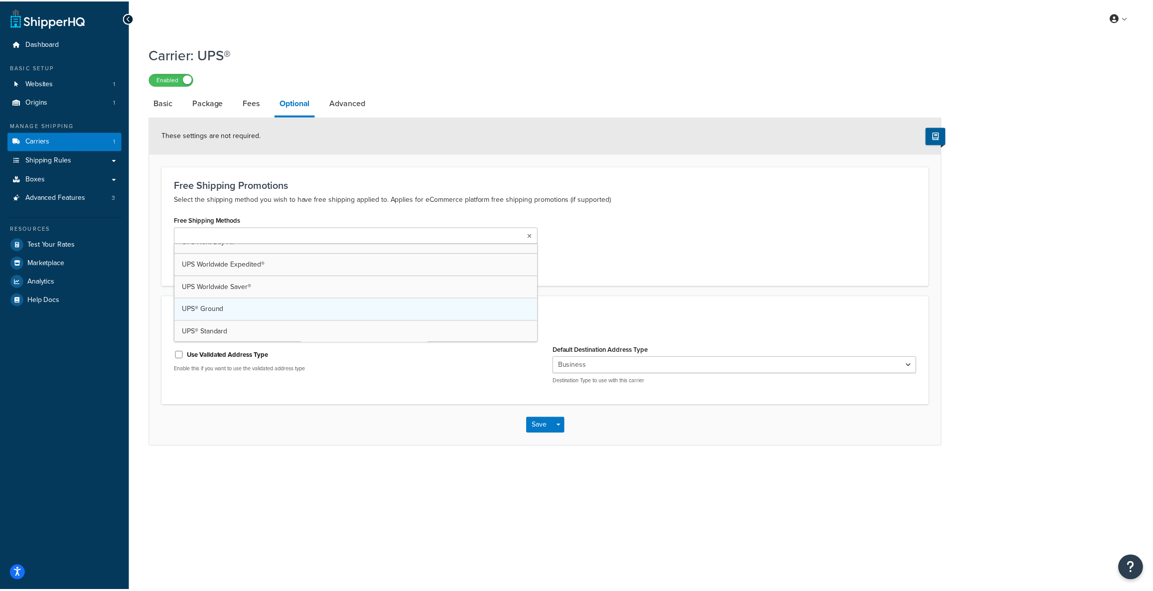
scroll to position [35, 0]
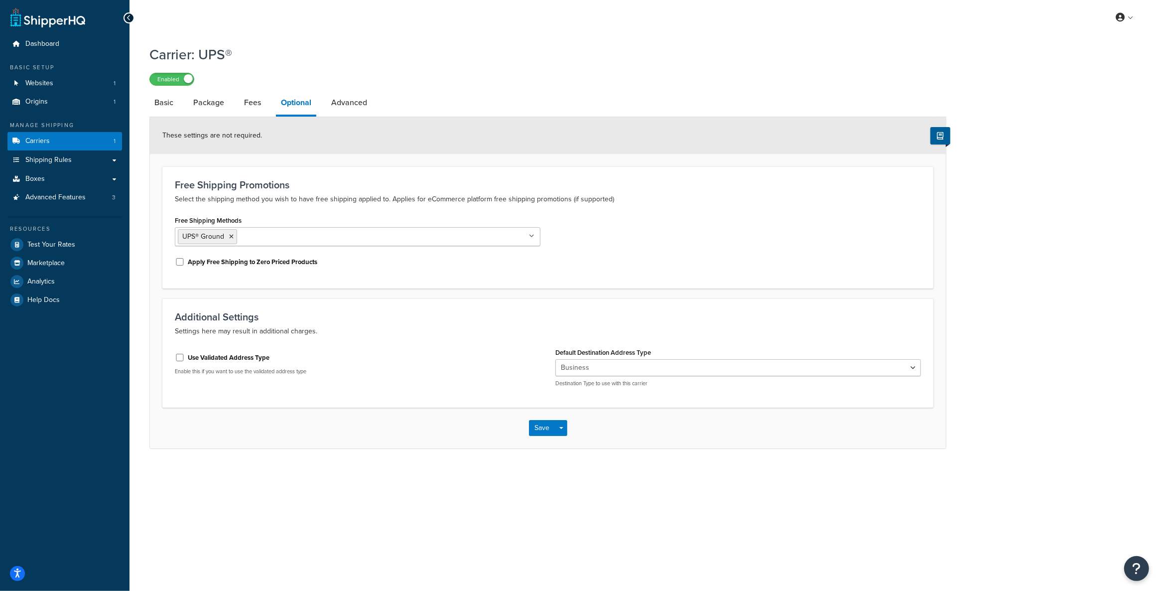
click at [578, 247] on div "Free Shipping Methods UPS® Ground UPS 2nd Day Air® UPS 3 Day Select® UPS Next D…" at bounding box center [547, 244] width 761 height 63
click at [314, 281] on div "Free Shipping Promotions Select the shipping method you wish to have free shipp…" at bounding box center [547, 227] width 771 height 122
click at [349, 119] on div "These settings are not required." at bounding box center [548, 135] width 796 height 37
click at [349, 100] on link "Advanced" at bounding box center [349, 103] width 46 height 24
select select "false"
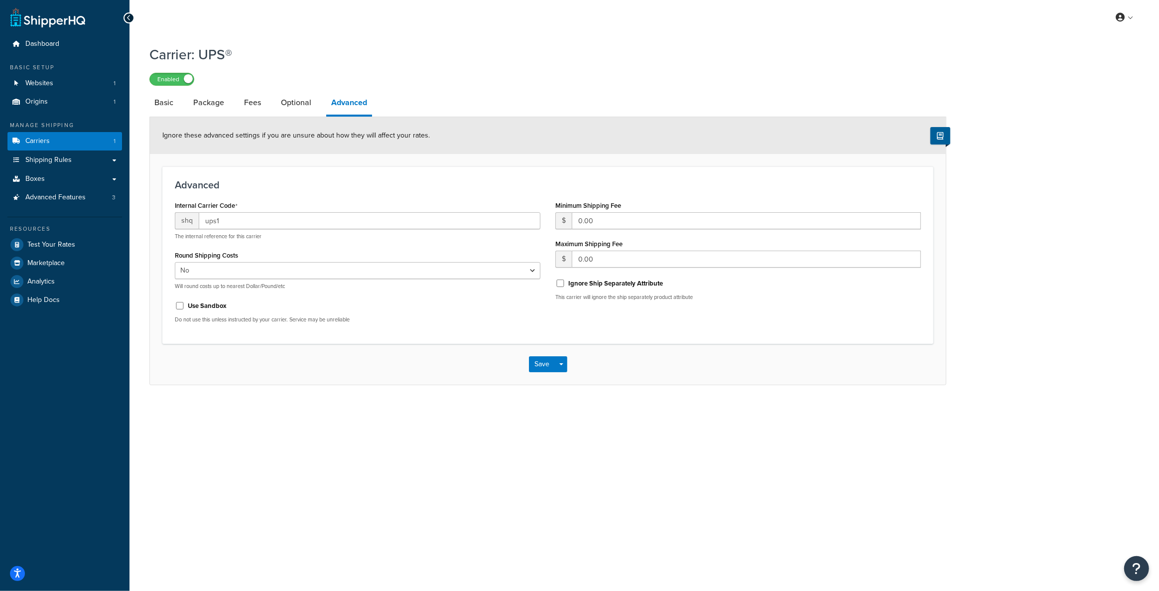
click at [539, 355] on div "Save Save Dropdown Save and Edit" at bounding box center [548, 364] width 796 height 41
click at [160, 99] on link "Basic" at bounding box center [163, 103] width 29 height 24
select select "ups"
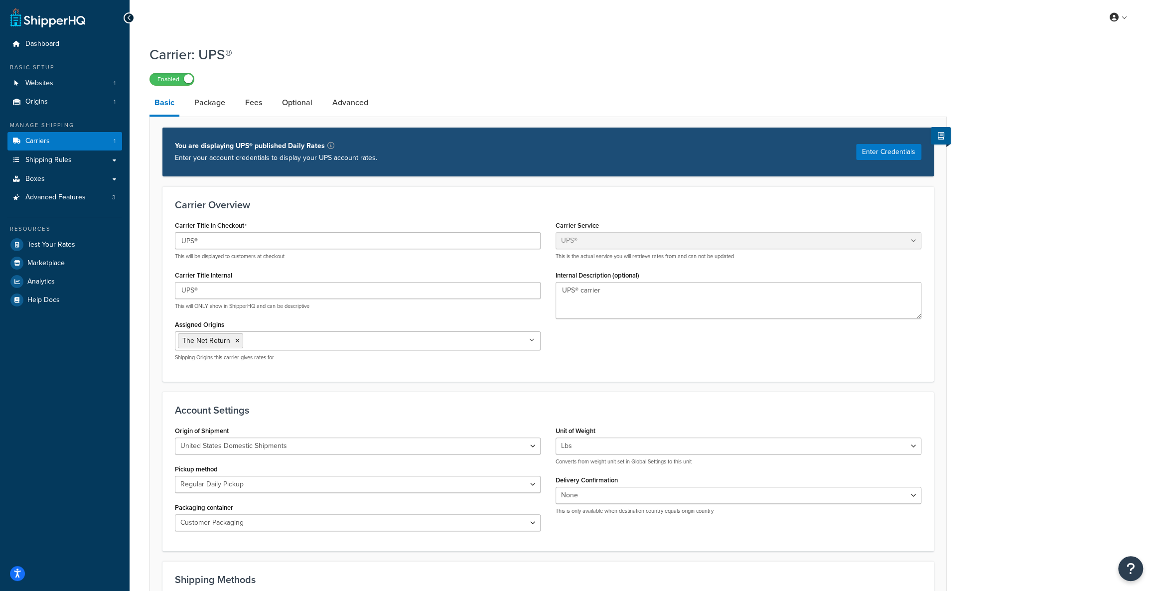
click at [167, 101] on link "Basic" at bounding box center [164, 104] width 30 height 26
click at [861, 158] on button "Enter Credentials" at bounding box center [888, 152] width 65 height 16
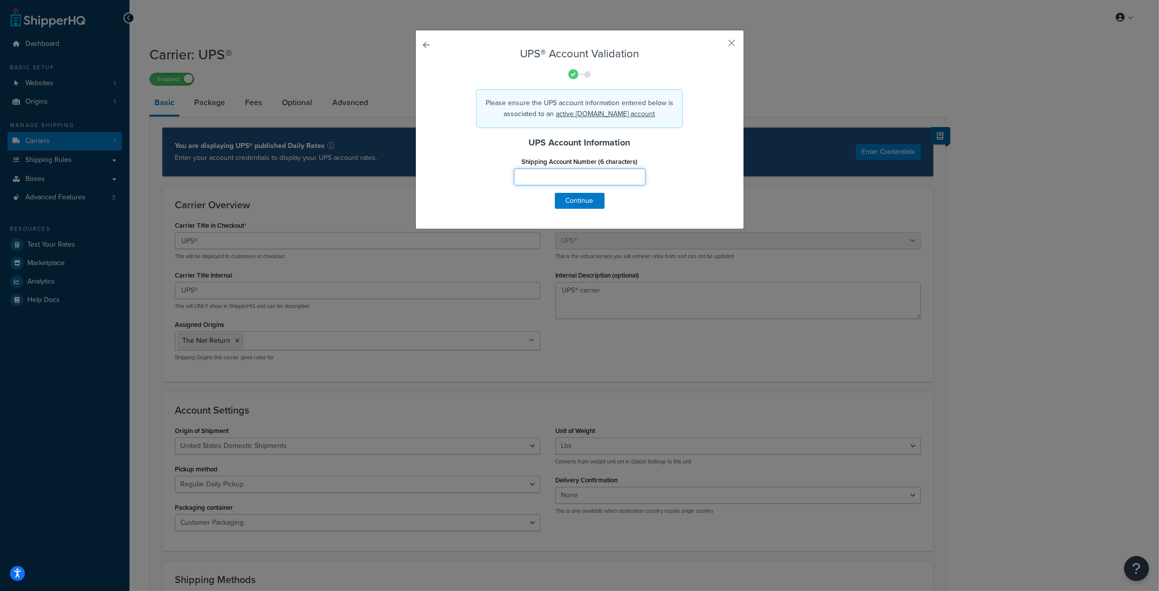
click at [576, 179] on input "Shipping Account Number (6 characters)" at bounding box center [580, 176] width 132 height 17
type input "8E45A0"
click at [577, 208] on button "Continue" at bounding box center [580, 201] width 50 height 16
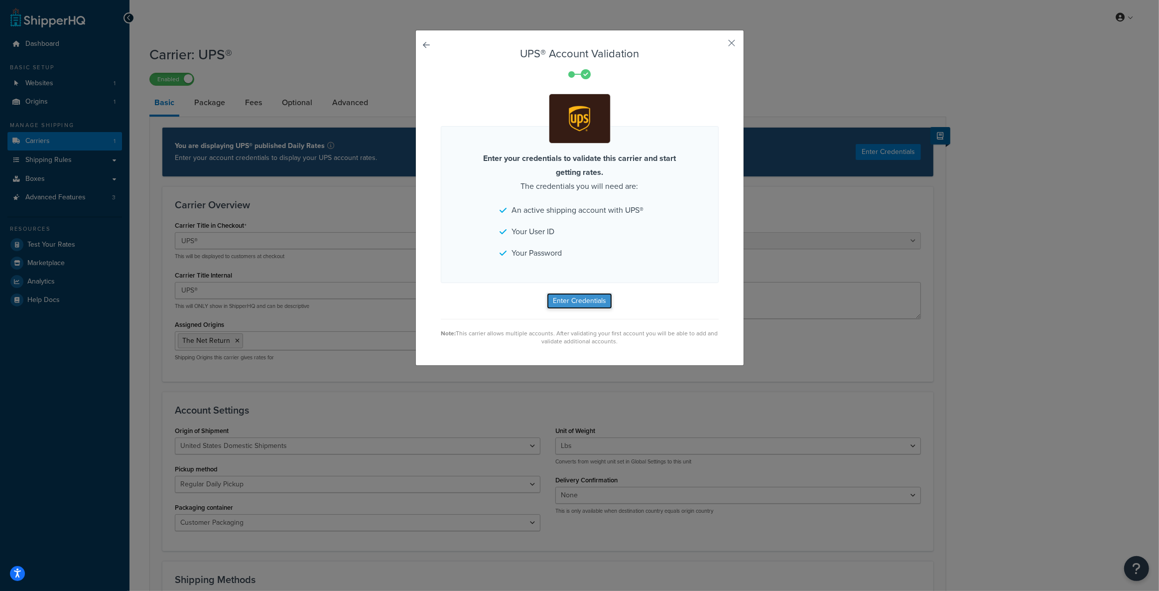
click at [560, 297] on button "Enter Credentials" at bounding box center [579, 301] width 65 height 16
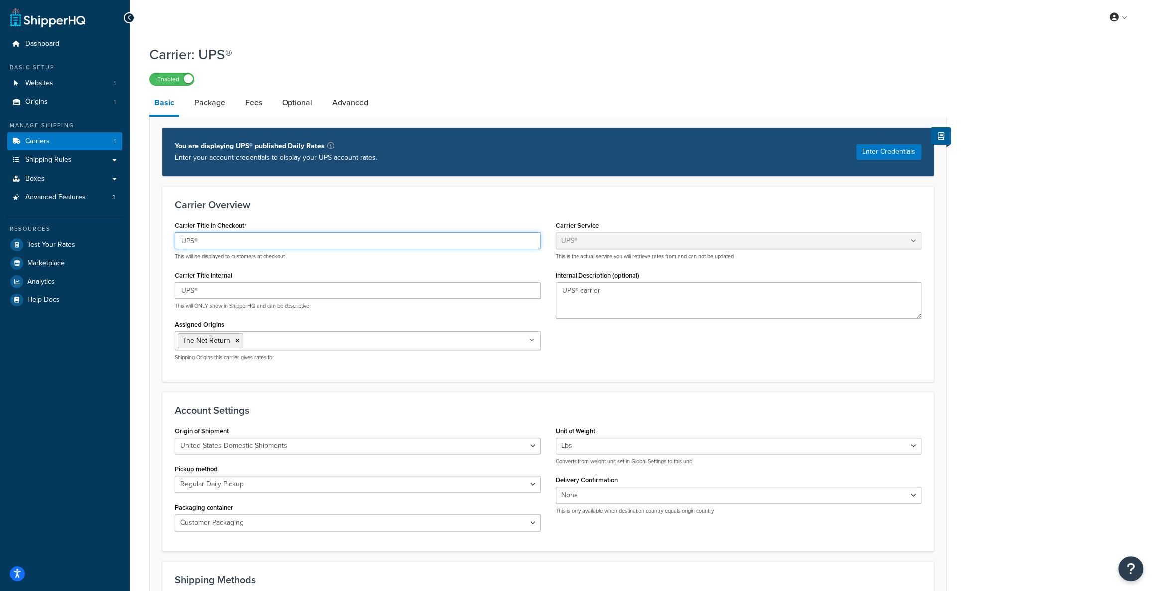
click at [312, 249] on input "UPS®" at bounding box center [358, 240] width 366 height 17
click at [879, 156] on button "Enter Credentials" at bounding box center [888, 152] width 65 height 16
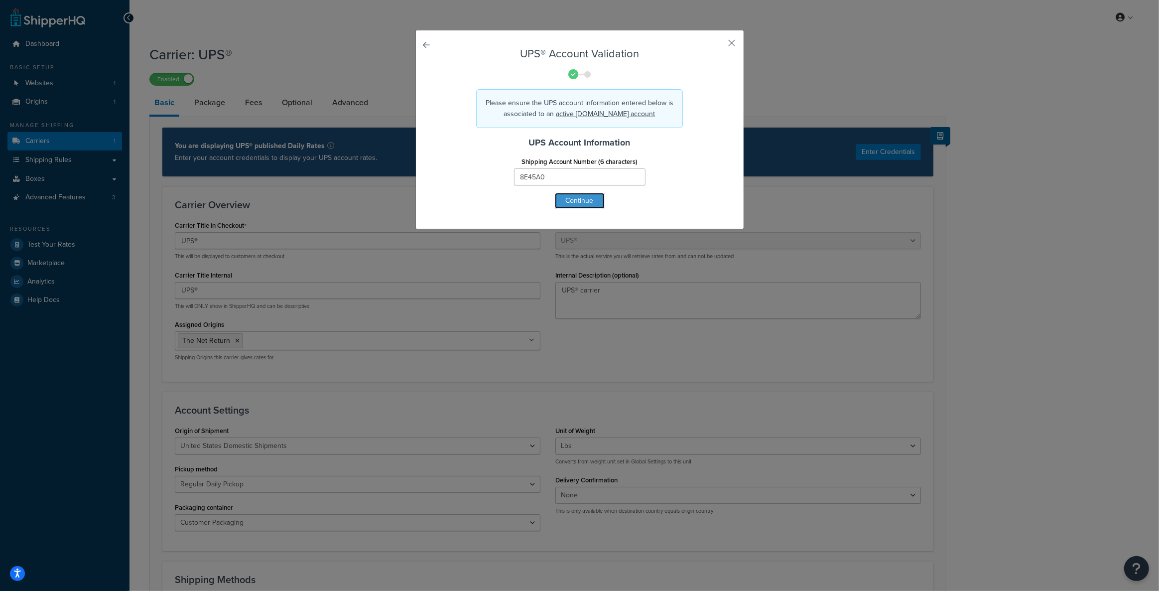
click at [563, 197] on button "Continue" at bounding box center [580, 201] width 50 height 16
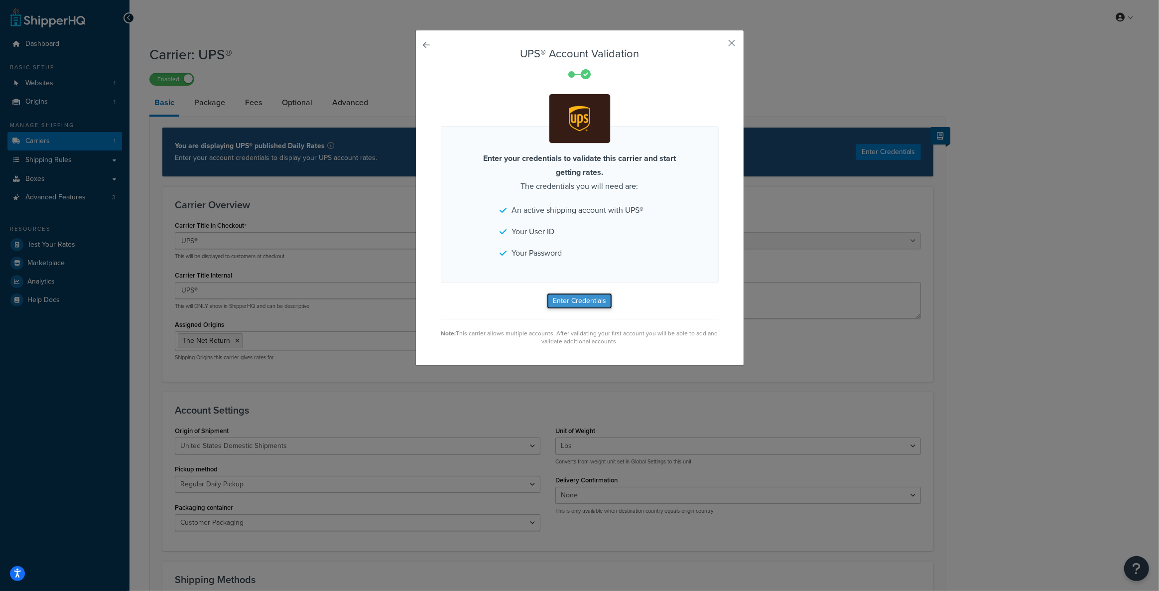
click at [578, 299] on button "Enter Credentials" at bounding box center [579, 301] width 65 height 16
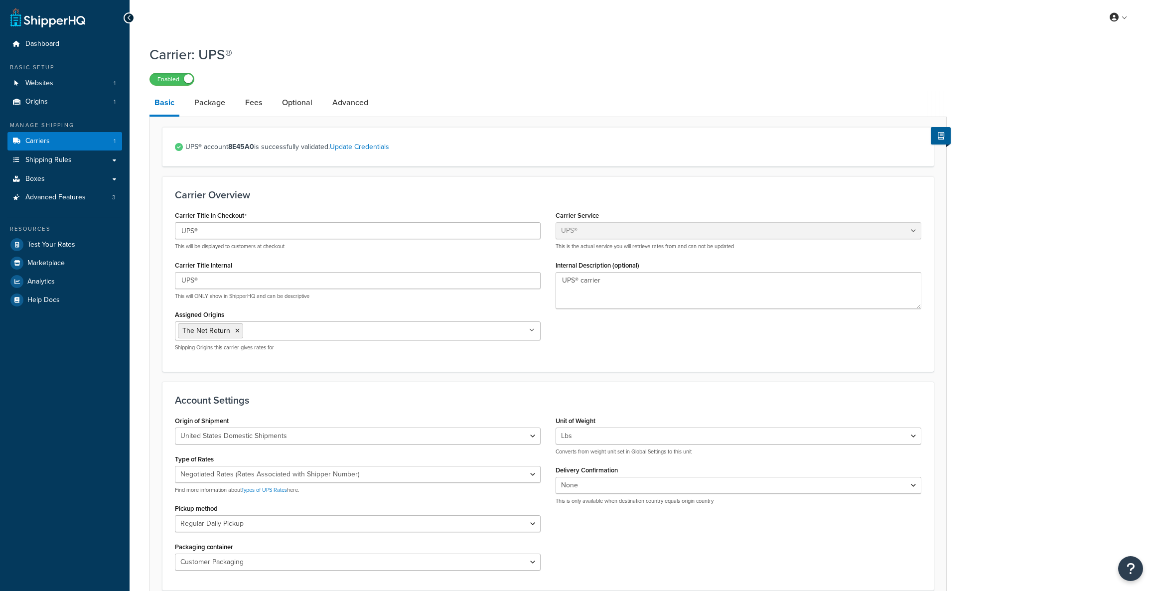
select select "ups"
click at [89, 164] on link "Shipping Rules" at bounding box center [64, 160] width 115 height 18
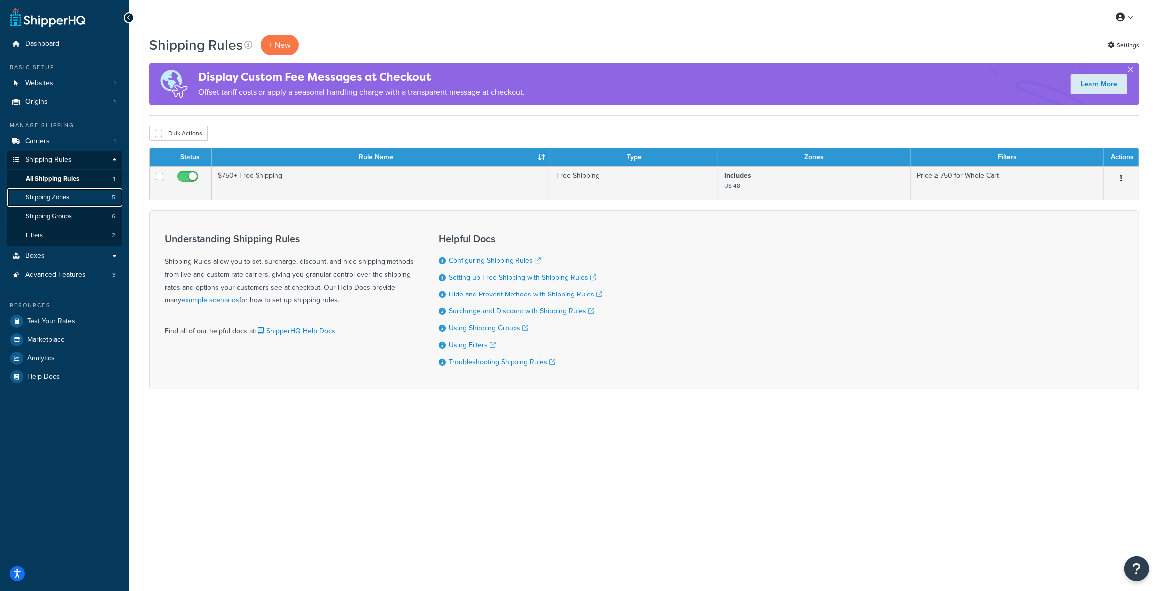
click at [76, 198] on link "Shipping Zones 5" at bounding box center [64, 197] width 115 height 18
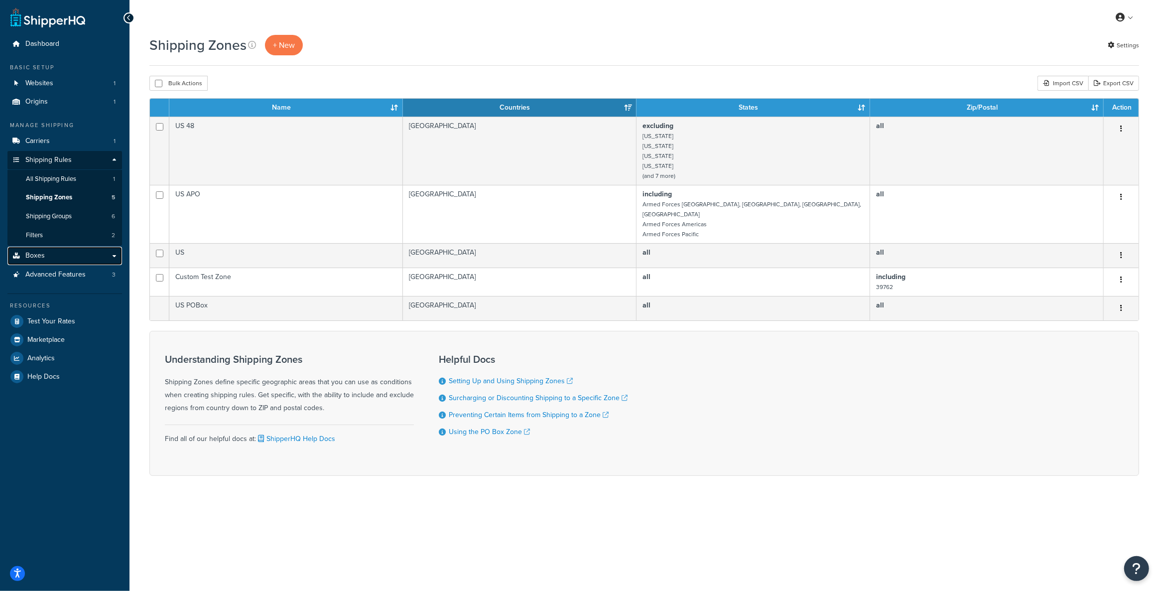
click at [57, 251] on link "Boxes" at bounding box center [64, 256] width 115 height 18
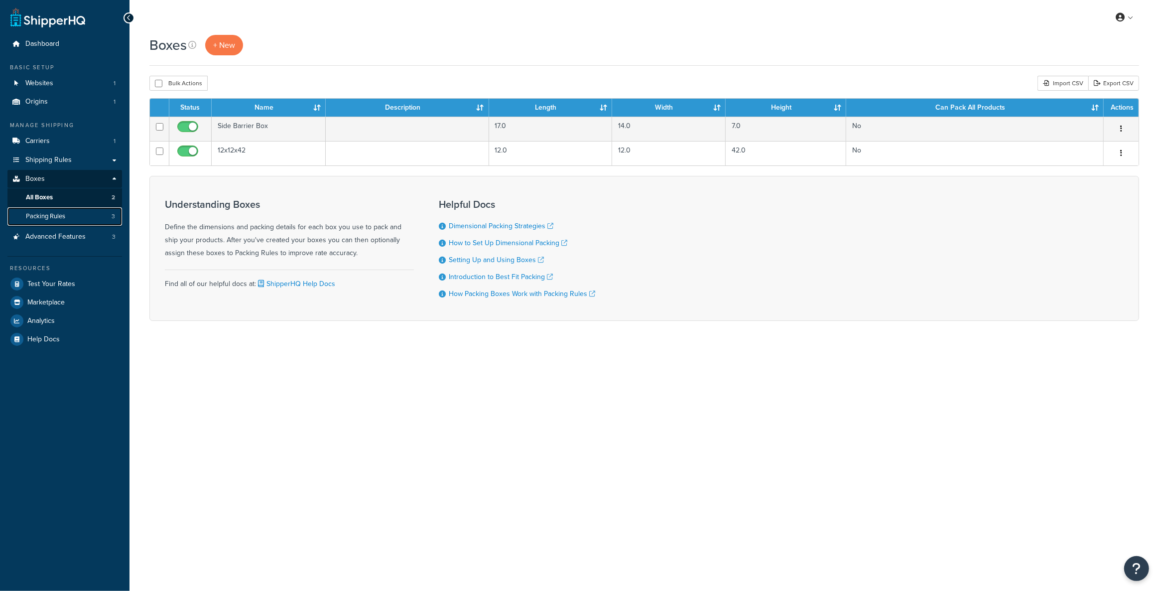
click at [70, 213] on link "Packing Rules 3" at bounding box center [64, 216] width 115 height 18
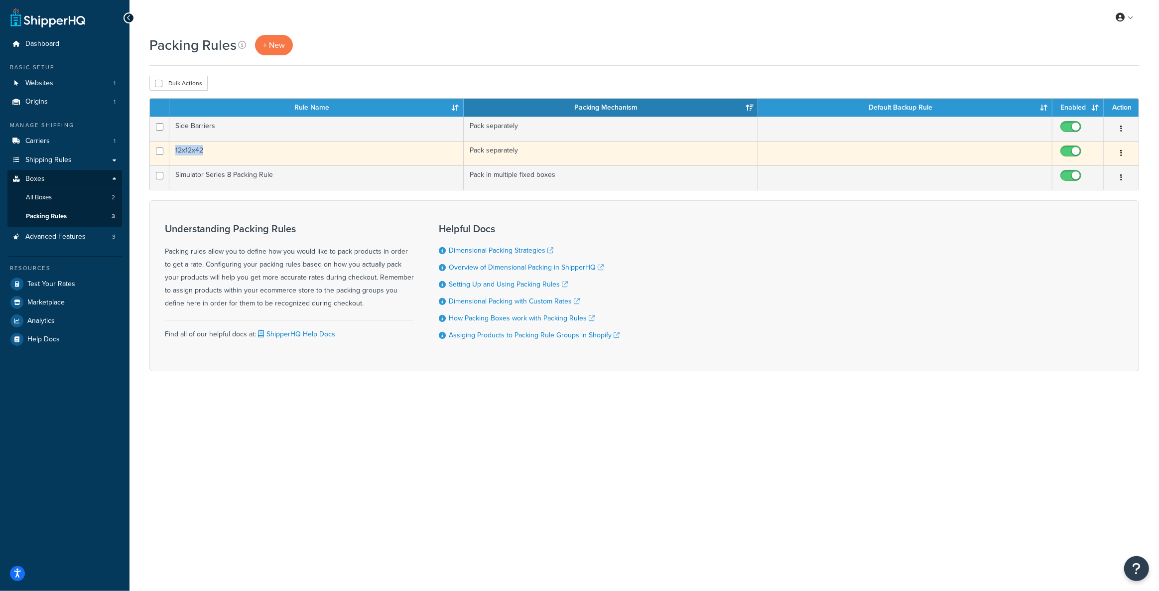
drag, startPoint x: 207, startPoint y: 153, endPoint x: 174, endPoint y: 150, distance: 33.0
click at [174, 150] on td "12x12x42" at bounding box center [316, 153] width 294 height 24
copy td "12x12x42"
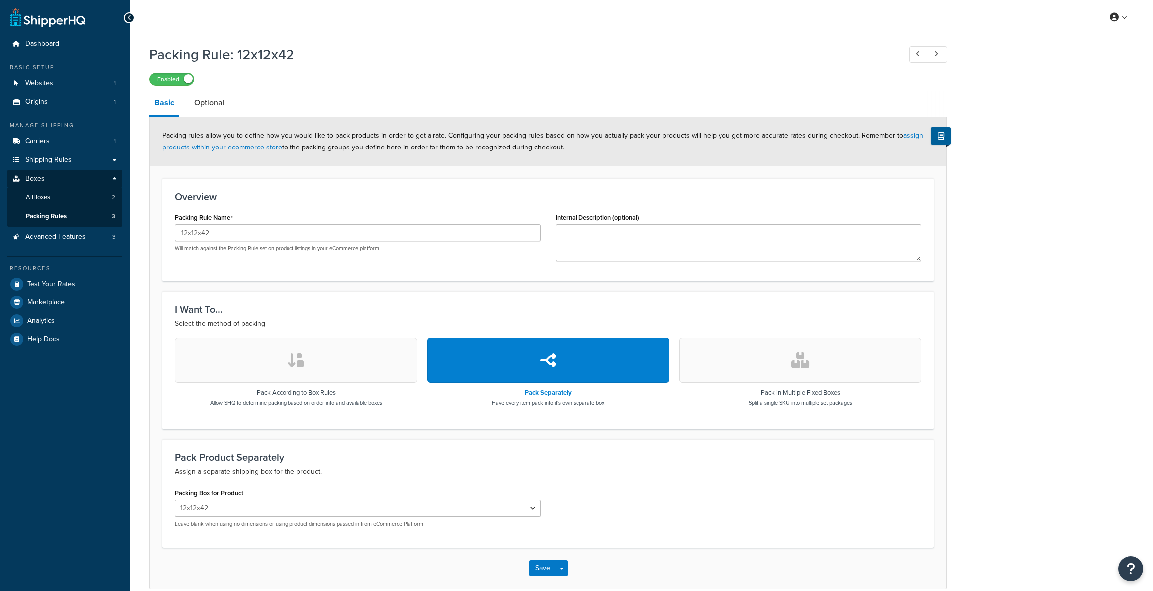
select select "743539"
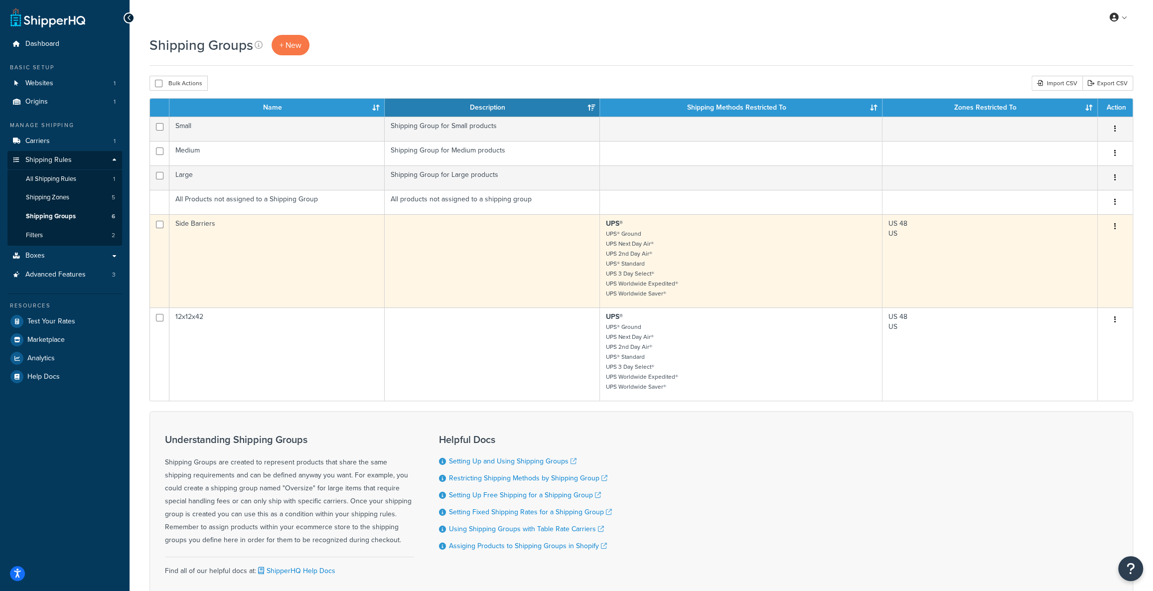
click at [1116, 223] on button "button" at bounding box center [1115, 227] width 14 height 16
click at [1089, 246] on link "Edit" at bounding box center [1074, 246] width 79 height 20
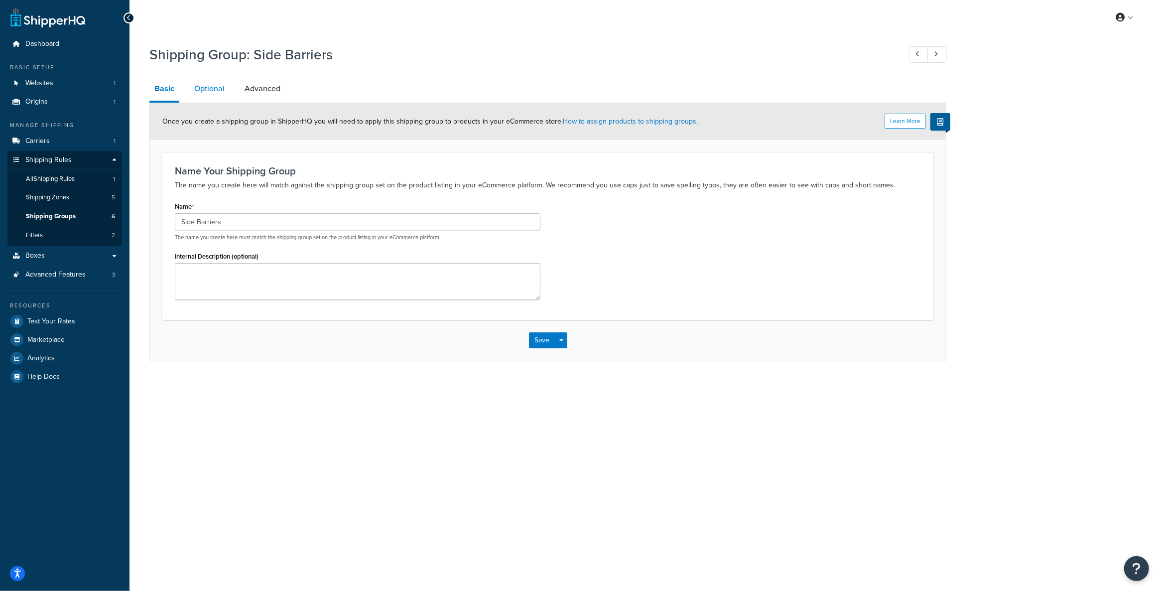
click at [199, 86] on link "Optional" at bounding box center [209, 89] width 40 height 24
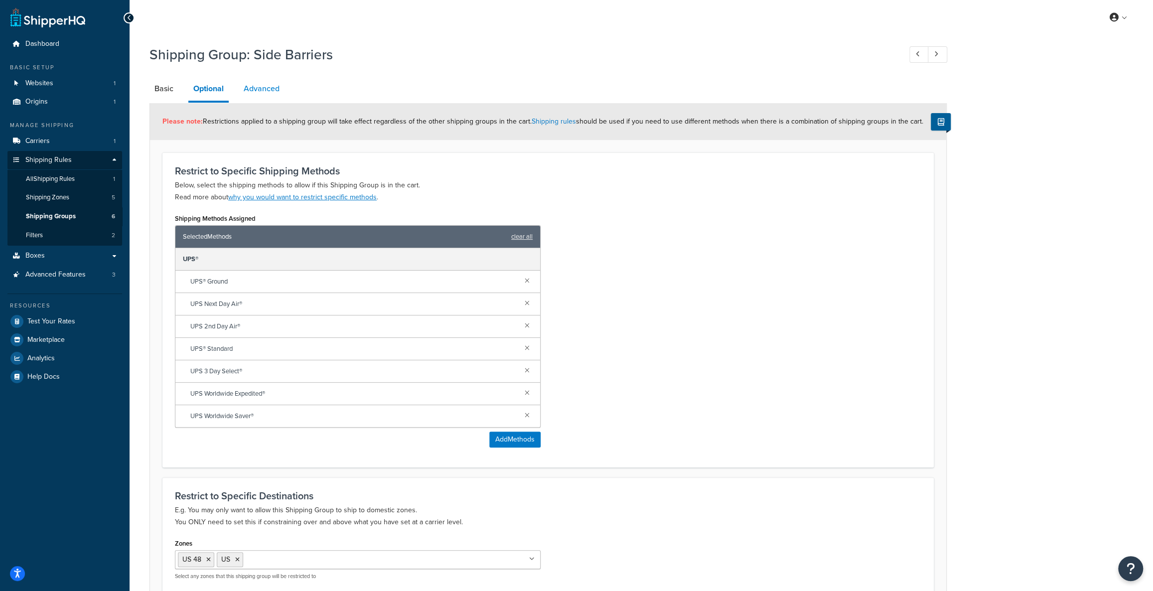
click at [269, 92] on link "Advanced" at bounding box center [262, 89] width 46 height 24
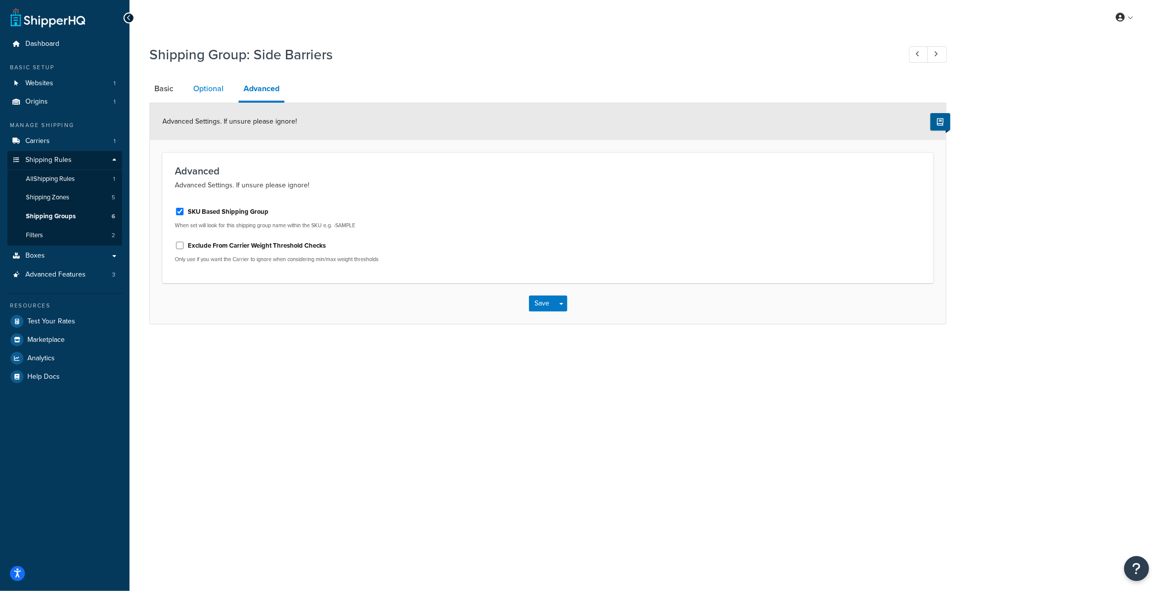
click at [224, 93] on link "Optional" at bounding box center [208, 89] width 40 height 24
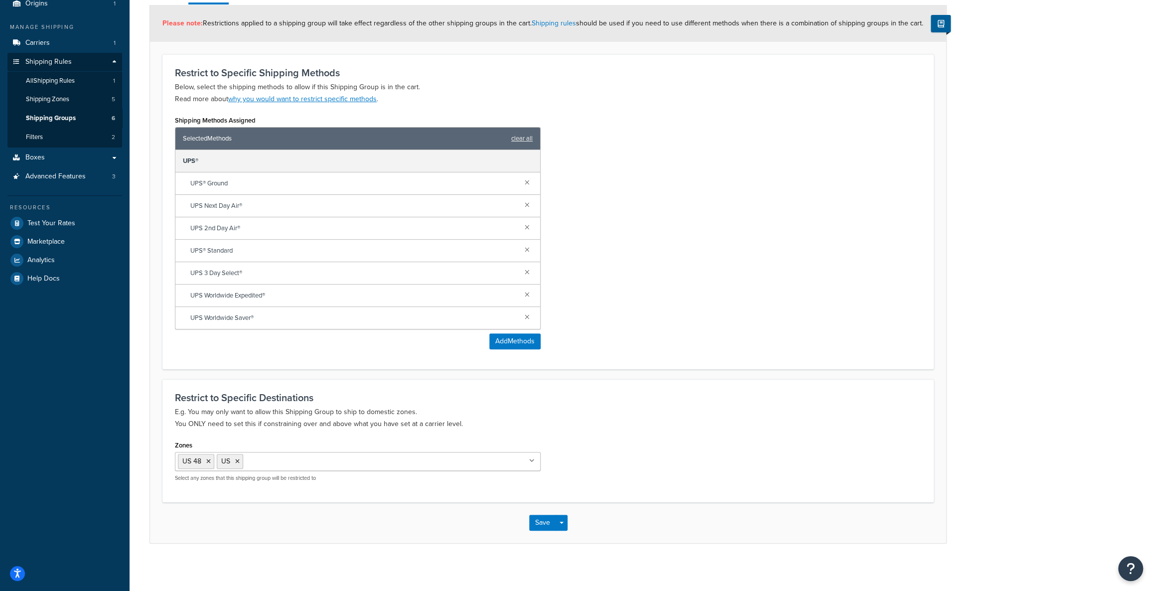
scroll to position [99, 0]
click at [208, 462] on li "US 48" at bounding box center [196, 460] width 36 height 15
click at [208, 462] on icon at bounding box center [208, 460] width 4 height 6
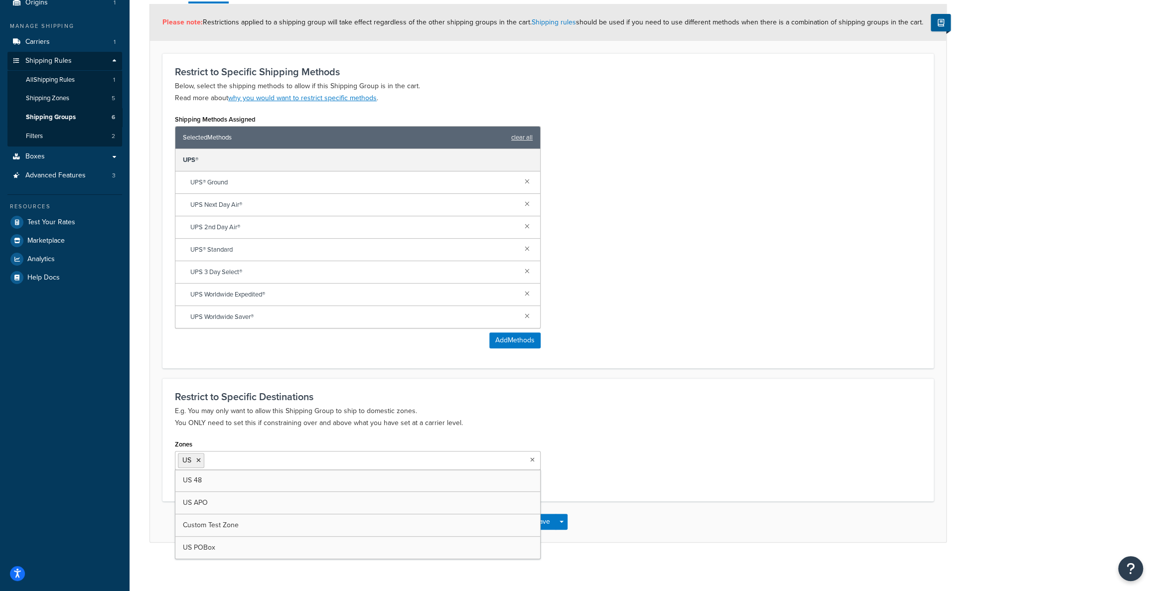
click at [675, 466] on div "Zones US US 48 US APO Custom Test Zone US POBox Select any zones that this ship…" at bounding box center [547, 462] width 761 height 51
drag, startPoint x: 199, startPoint y: 461, endPoint x: 231, endPoint y: 461, distance: 31.9
click at [200, 461] on icon at bounding box center [198, 460] width 4 height 6
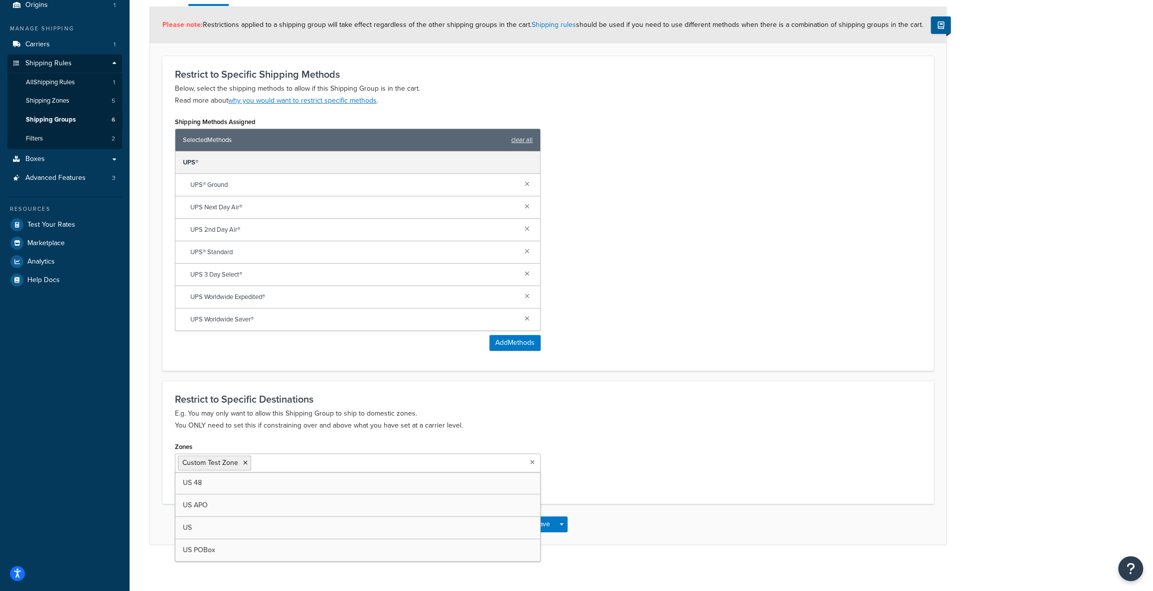
scroll to position [0, 0]
drag, startPoint x: 634, startPoint y: 493, endPoint x: 603, endPoint y: 512, distance: 36.7
click at [634, 493] on div "Restrict to Specific Destinations E.g. You may only want to allow this Shipping…" at bounding box center [547, 442] width 771 height 123
click at [558, 523] on button "Save Dropdown" at bounding box center [561, 524] width 12 height 16
drag, startPoint x: 584, startPoint y: 500, endPoint x: 553, endPoint y: 518, distance: 36.1
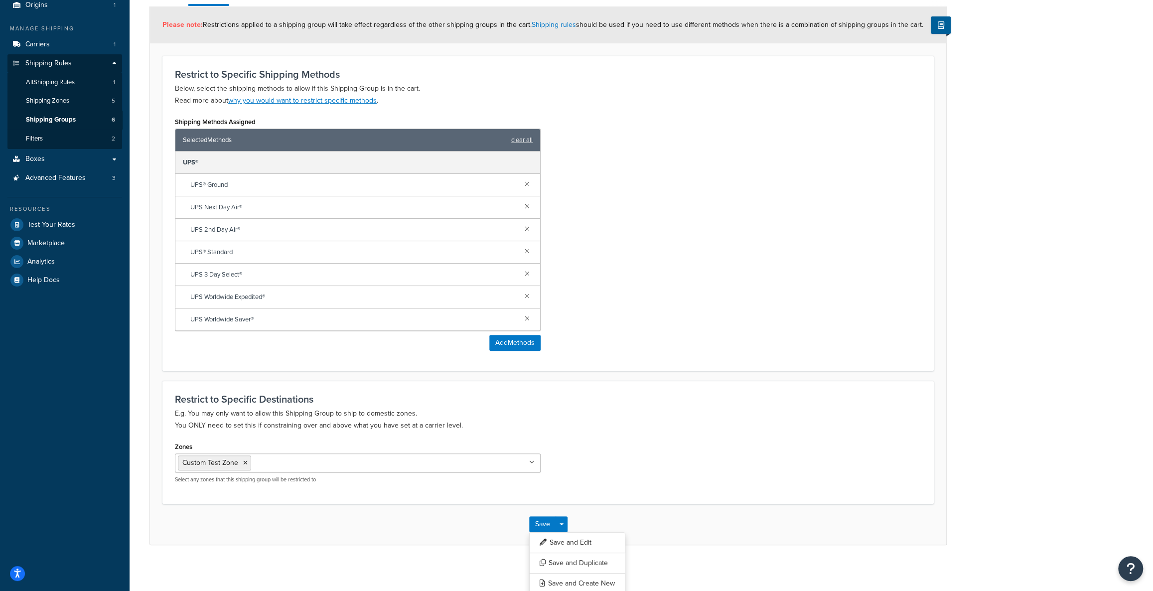
click at [584, 500] on div "Restrict to Specific Destinations E.g. You may only want to allow this Shipping…" at bounding box center [547, 442] width 771 height 123
click at [537, 523] on button "Save" at bounding box center [542, 524] width 27 height 16
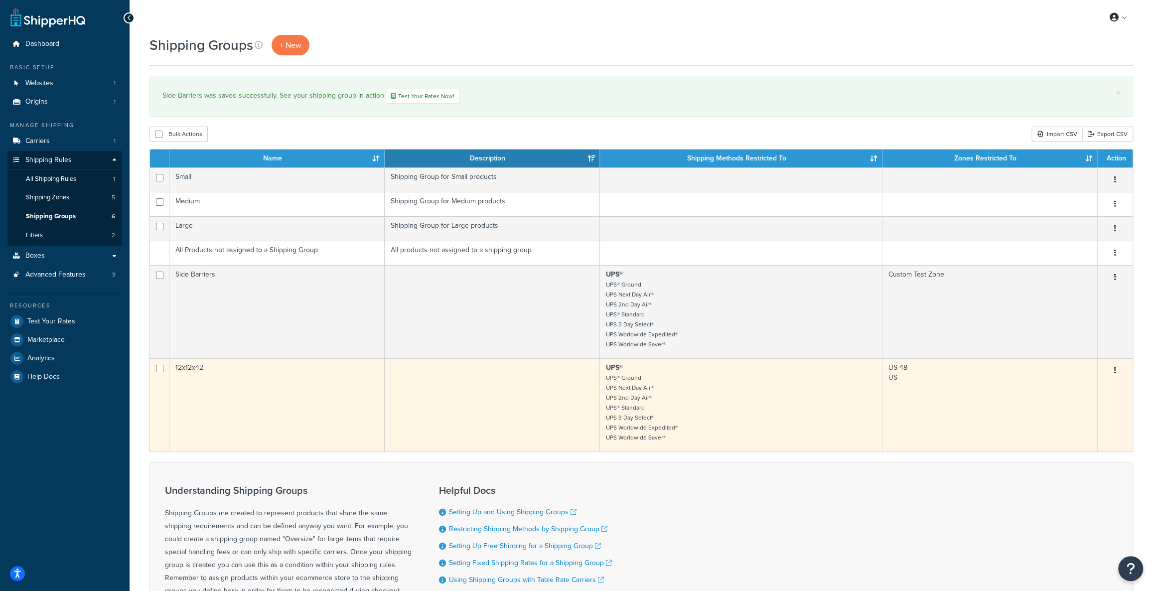
click at [1111, 375] on button "button" at bounding box center [1115, 371] width 14 height 16
click at [1082, 395] on link "Edit" at bounding box center [1074, 390] width 79 height 20
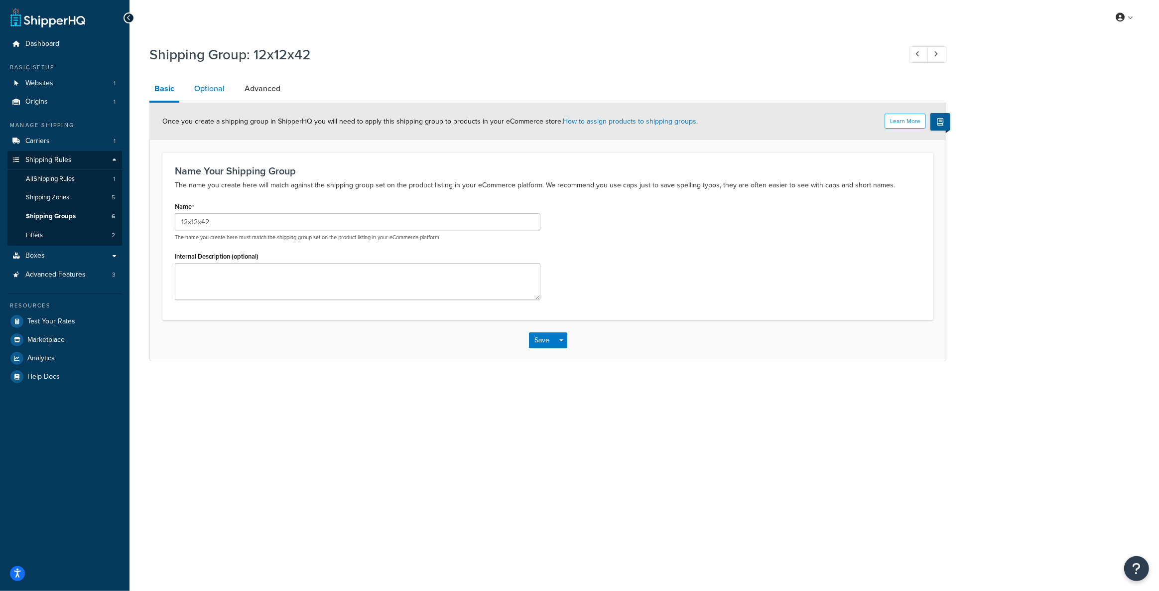
click at [210, 94] on link "Optional" at bounding box center [209, 89] width 40 height 24
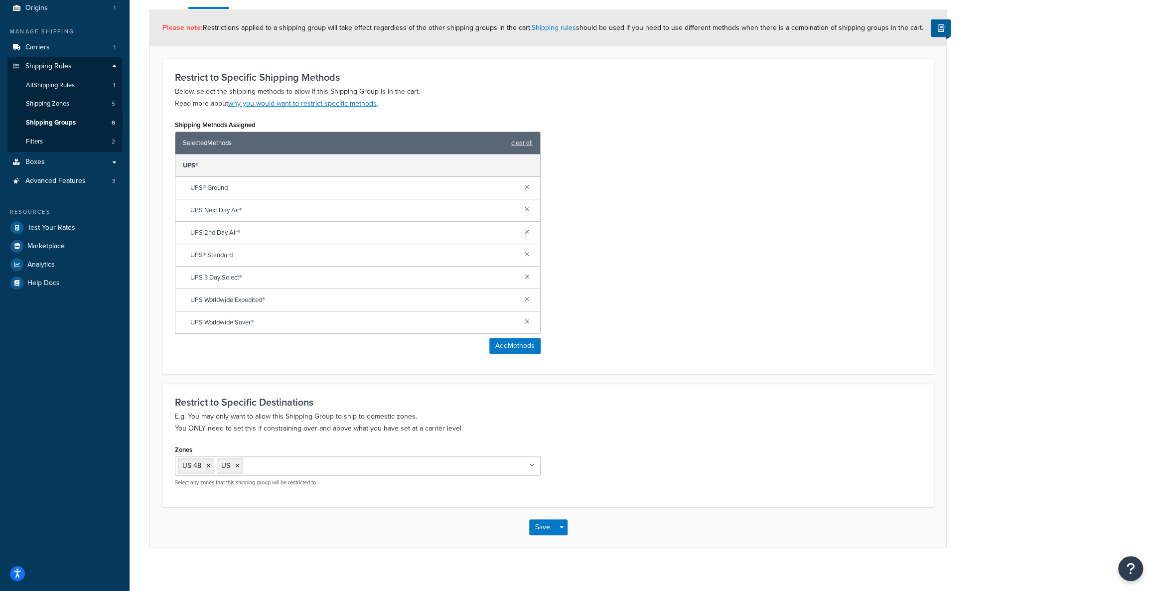
scroll to position [99, 0]
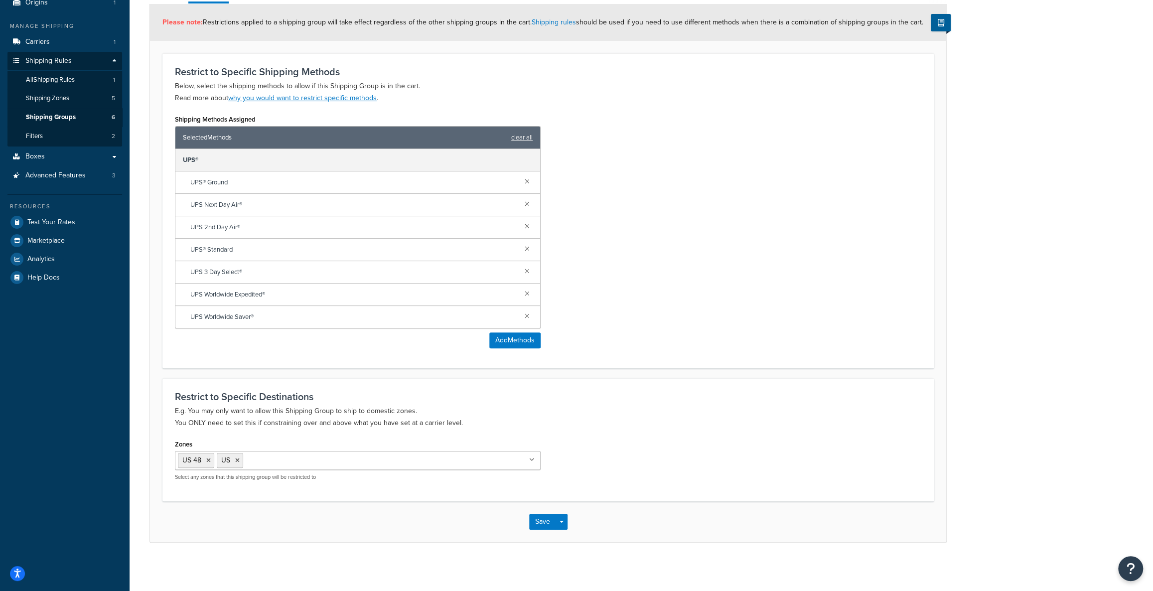
click at [239, 461] on icon at bounding box center [237, 460] width 4 height 6
click at [206, 459] on icon at bounding box center [208, 460] width 4 height 6
click at [613, 504] on div "Save Save Dropdown Save and Edit Save and Duplicate Save and Create New" at bounding box center [548, 521] width 796 height 41
click at [529, 517] on button "Save" at bounding box center [542, 522] width 27 height 16
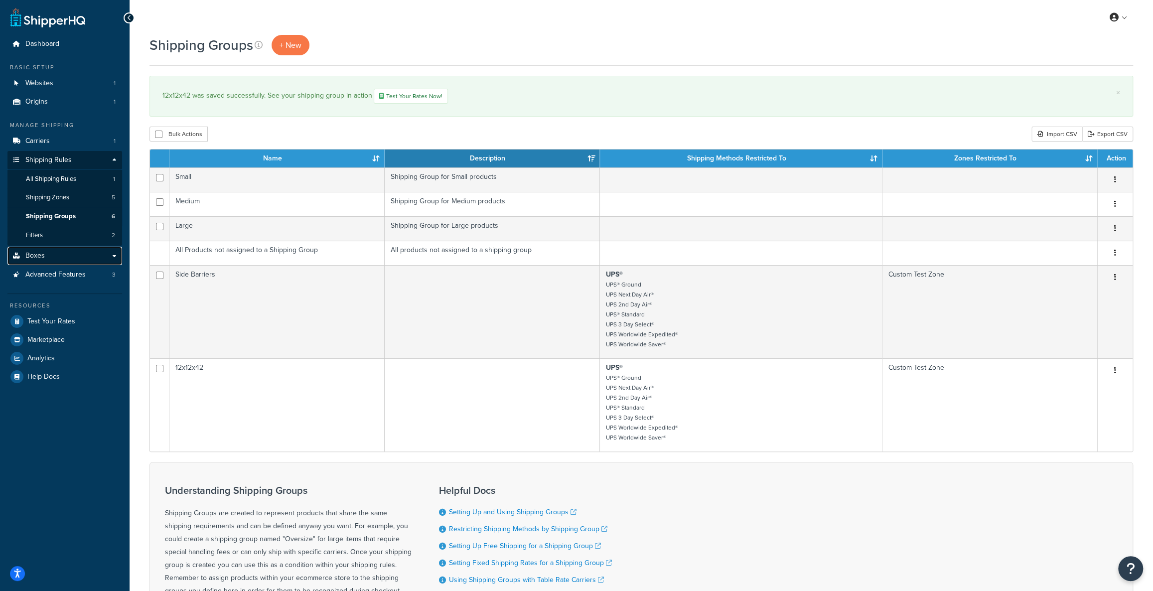
click at [68, 256] on link "Boxes" at bounding box center [64, 256] width 115 height 18
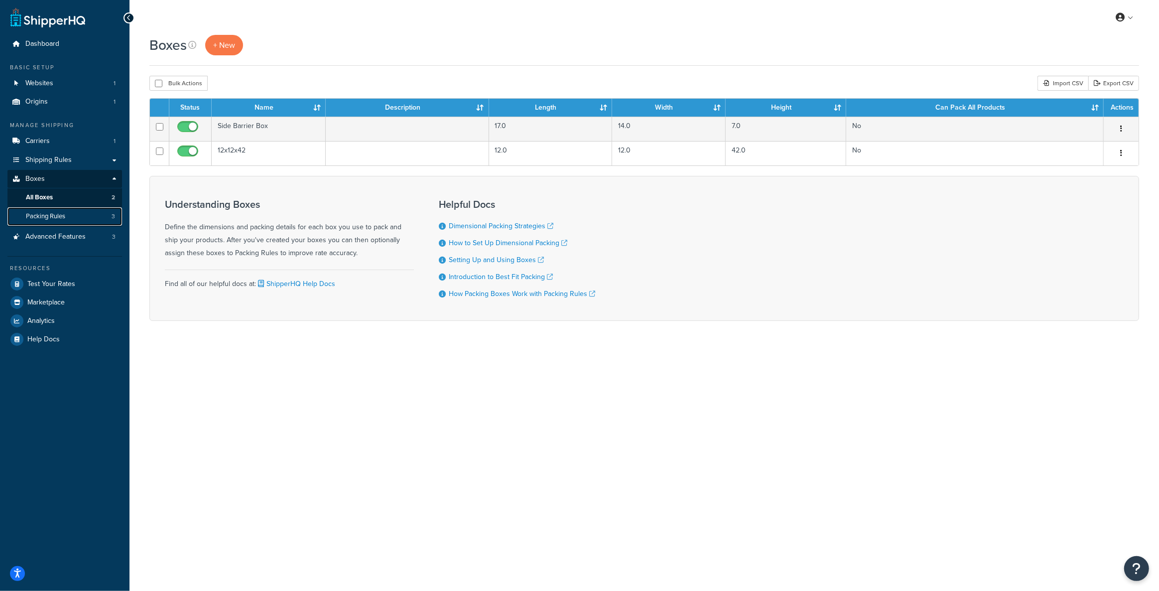
click at [79, 216] on link "Packing Rules 3" at bounding box center [64, 216] width 115 height 18
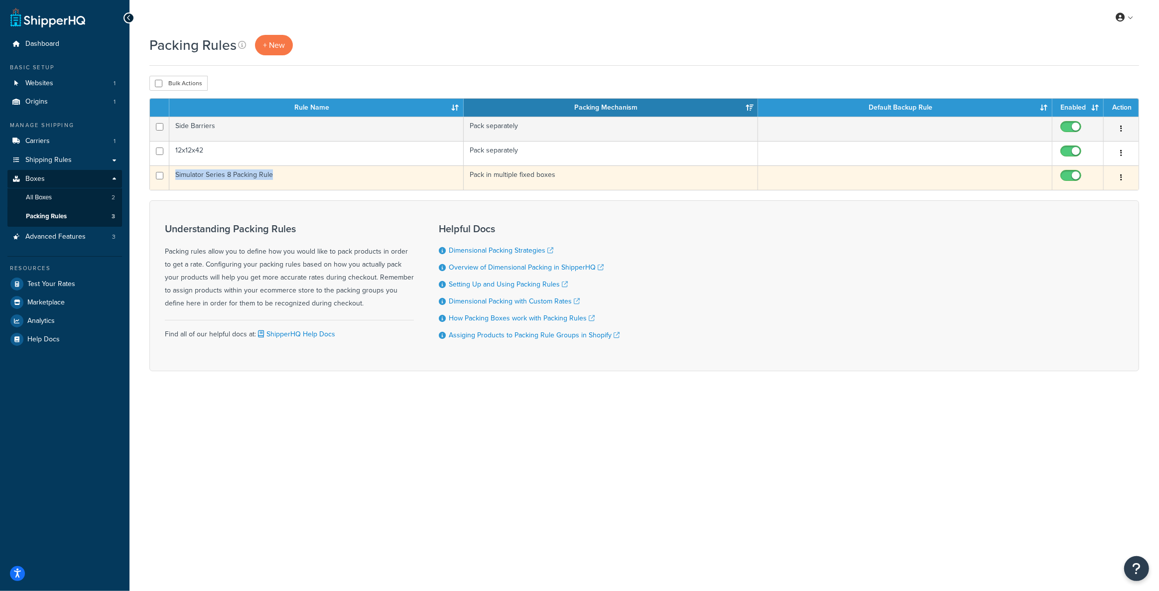
drag, startPoint x: 277, startPoint y: 172, endPoint x: 176, endPoint y: 172, distance: 101.6
click at [176, 172] on td "Simulator Series 8 Packing Rule" at bounding box center [316, 177] width 294 height 24
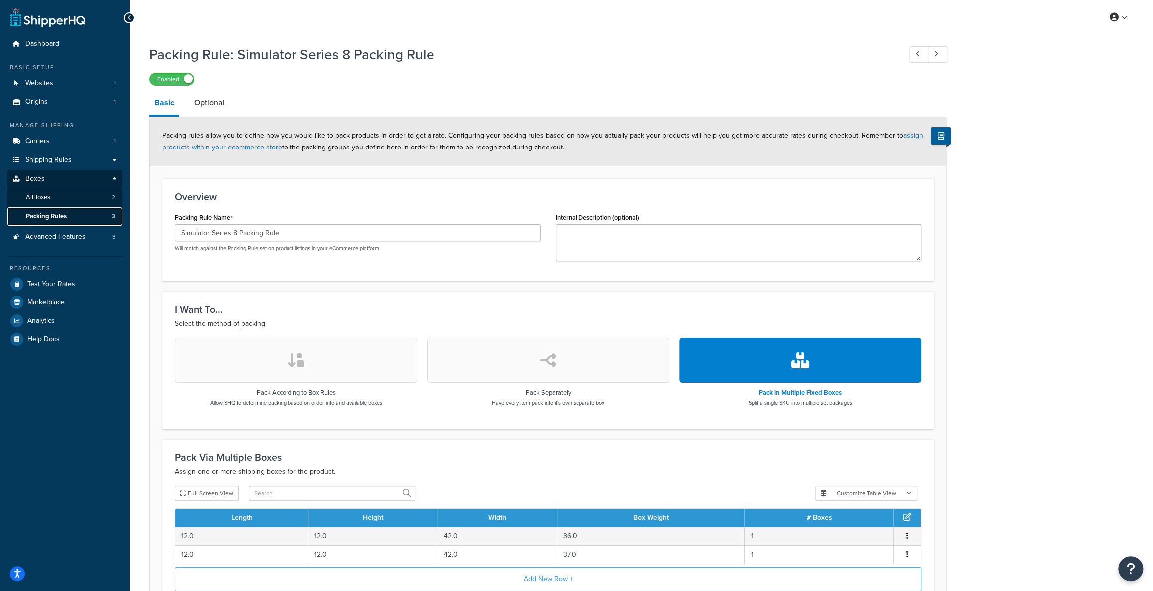
click at [79, 217] on link "Packing Rules 3" at bounding box center [64, 216] width 115 height 18
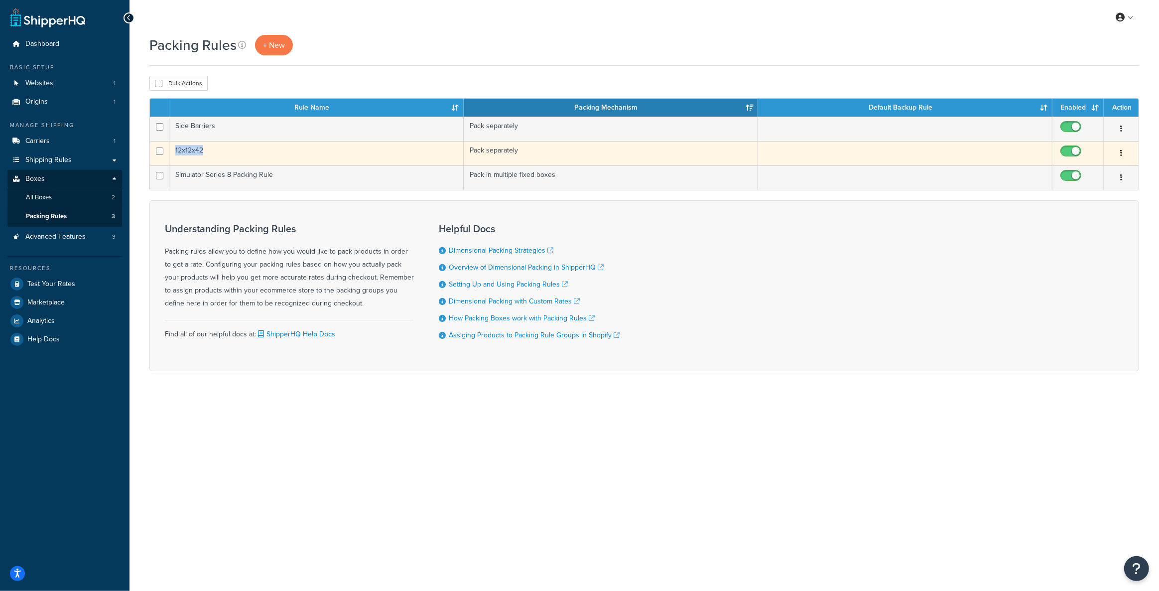
drag, startPoint x: 219, startPoint y: 150, endPoint x: 154, endPoint y: 146, distance: 64.4
click at [154, 146] on tr "12x12x42 Pack separately Edit Duplicate [GEOGRAPHIC_DATA]" at bounding box center [644, 153] width 989 height 24
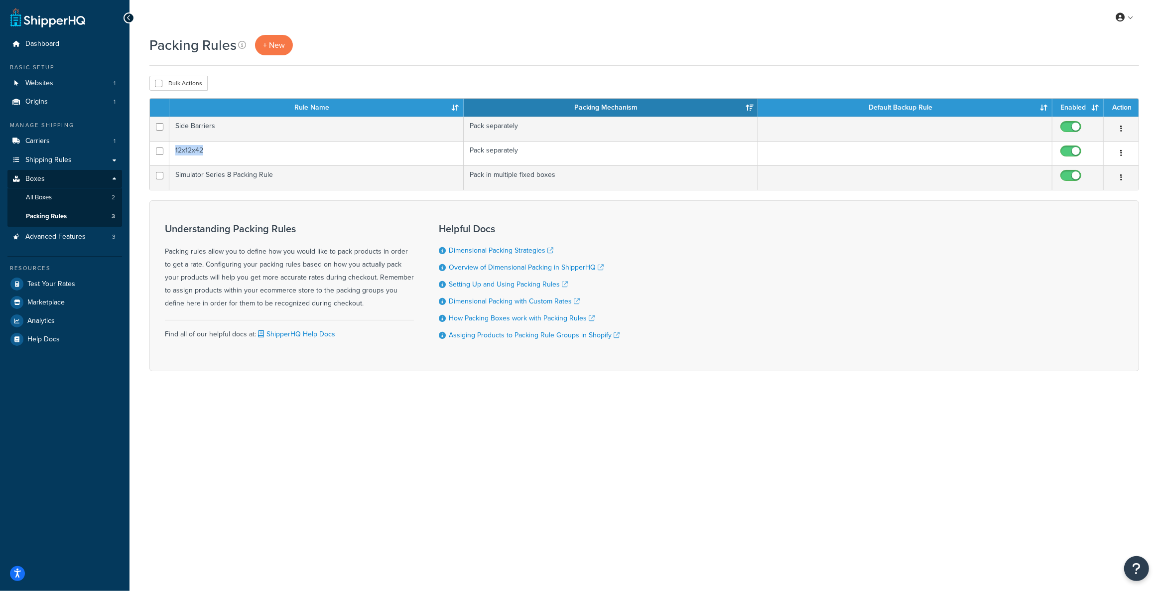
copy tr "12x12x42"
